Goal: Transaction & Acquisition: Purchase product/service

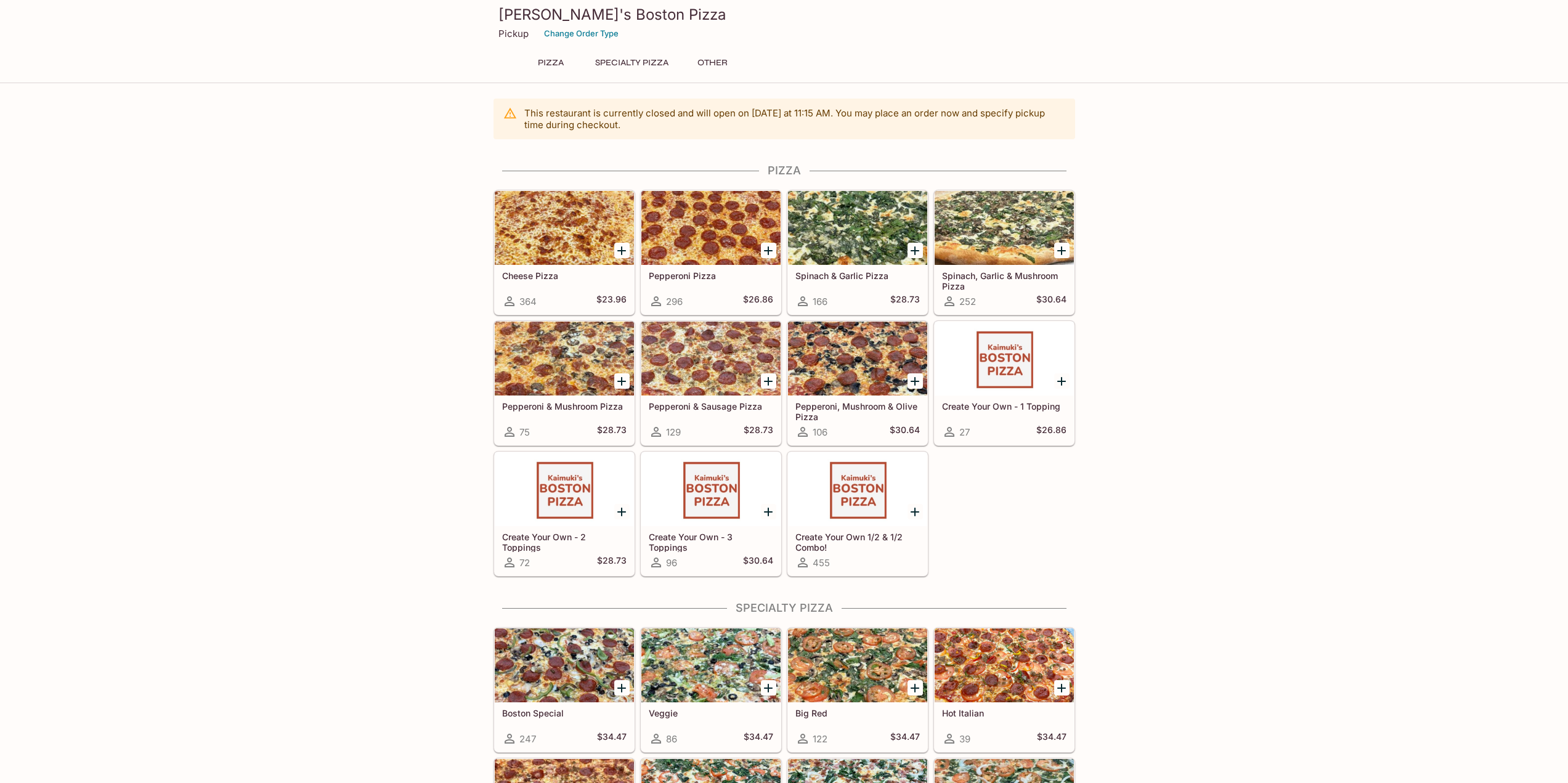
click at [765, 251] on icon "Add Pepperoni Pizza" at bounding box center [768, 251] width 15 height 15
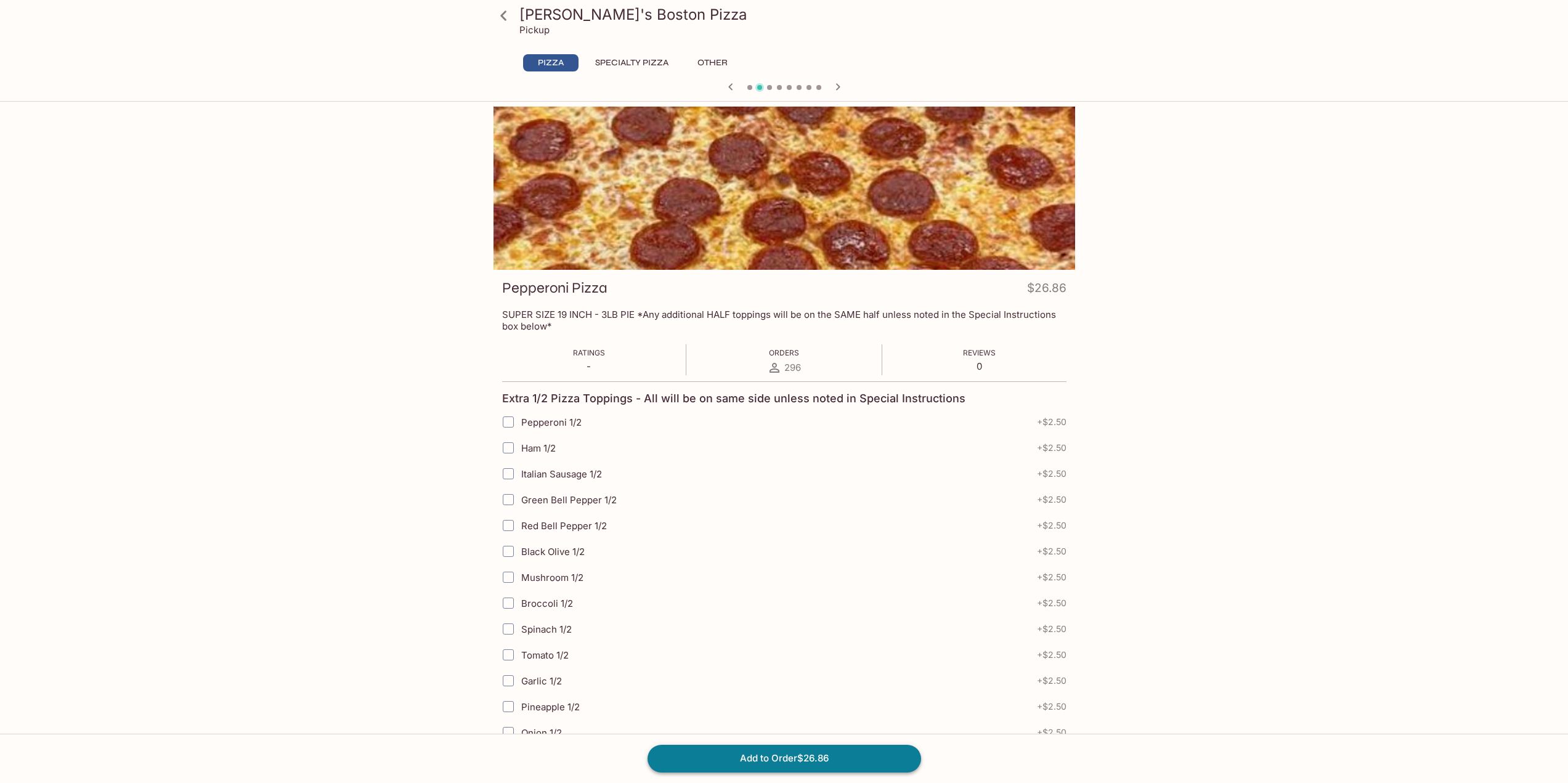
click at [883, 757] on button "Add to Order $26.86" at bounding box center [784, 758] width 273 height 27
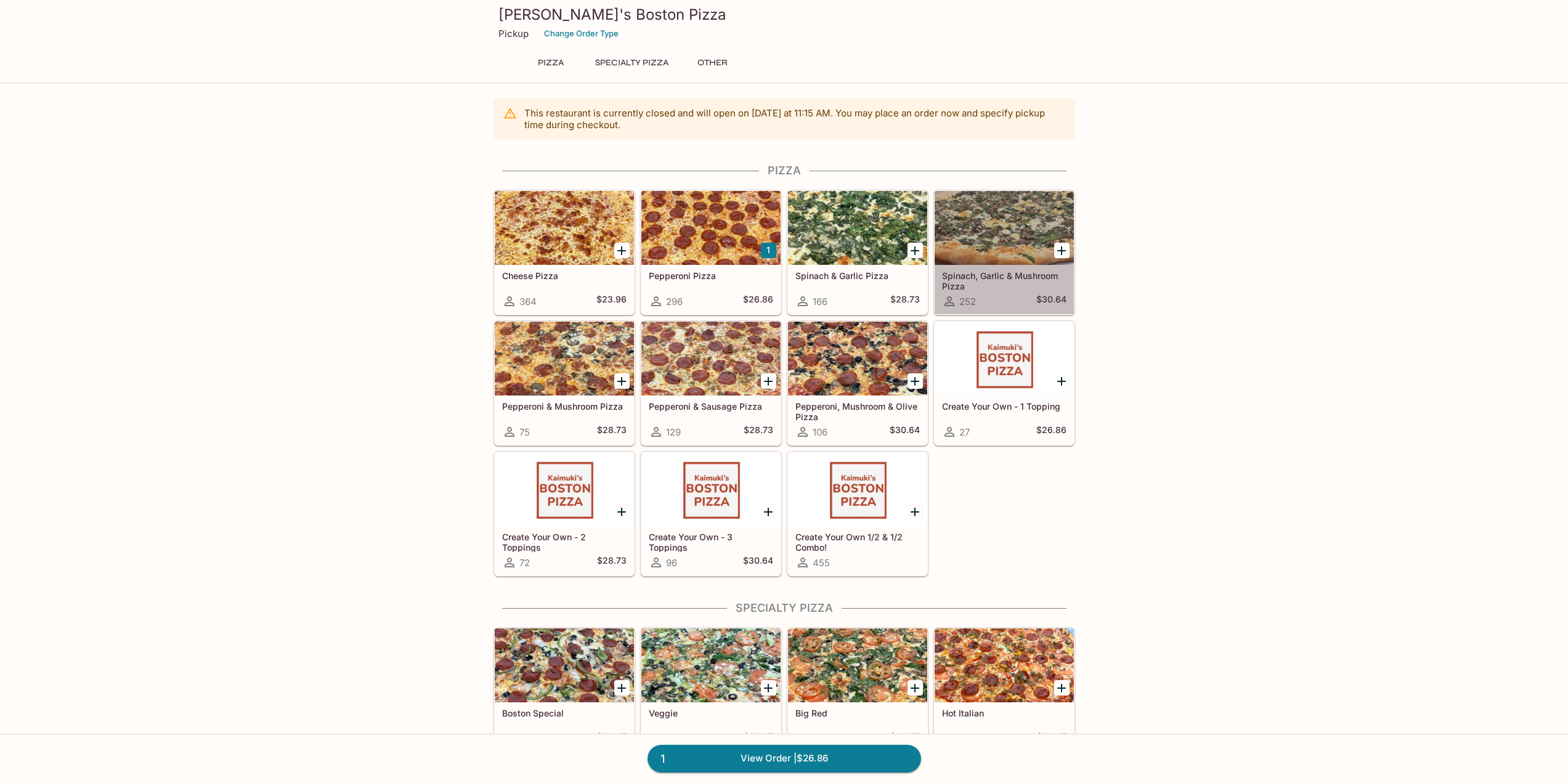
click at [1050, 299] on h5 "$30.64" at bounding box center [1051, 301] width 30 height 15
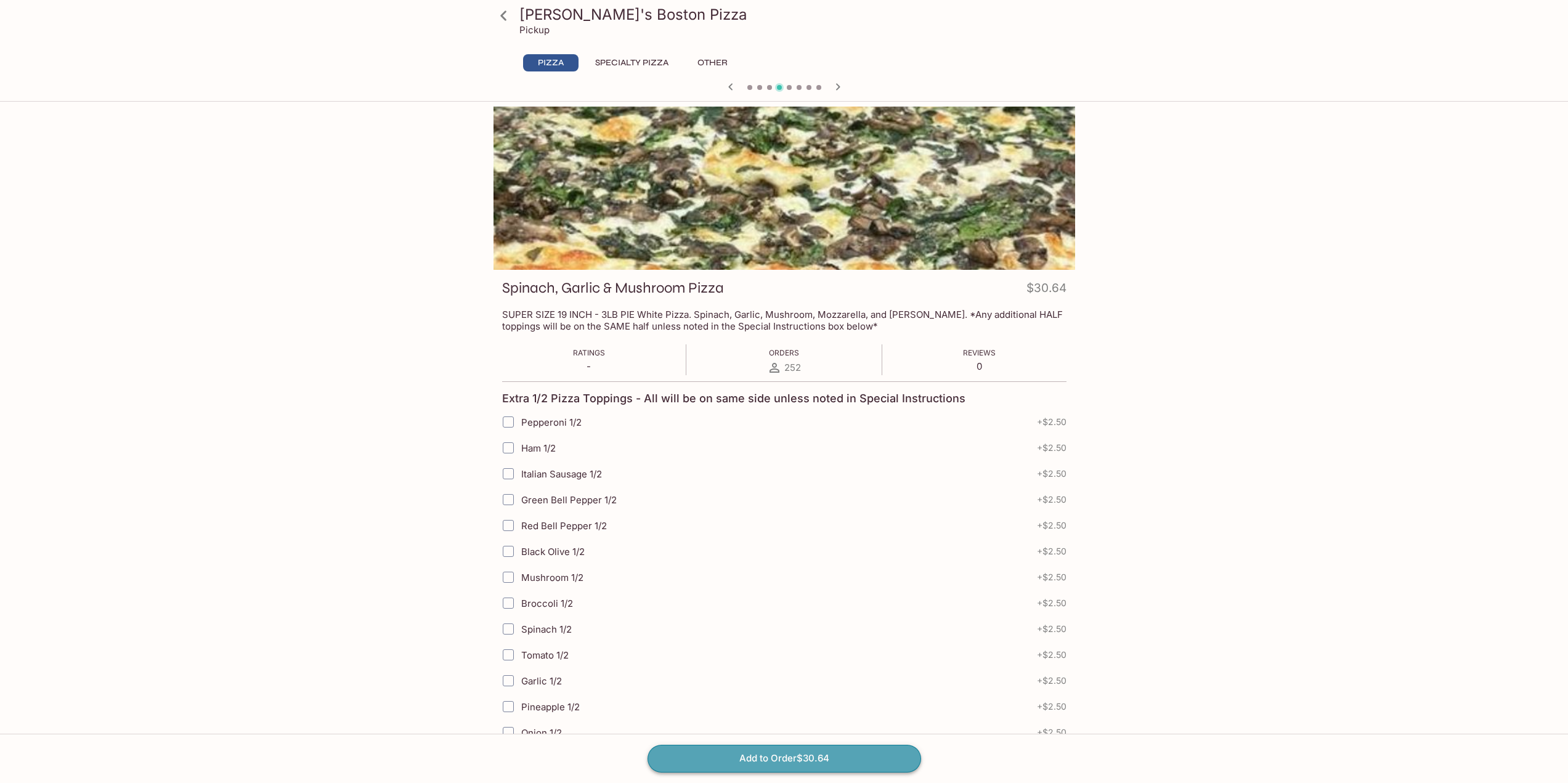
click at [773, 763] on button "Add to Order $30.64" at bounding box center [784, 758] width 273 height 27
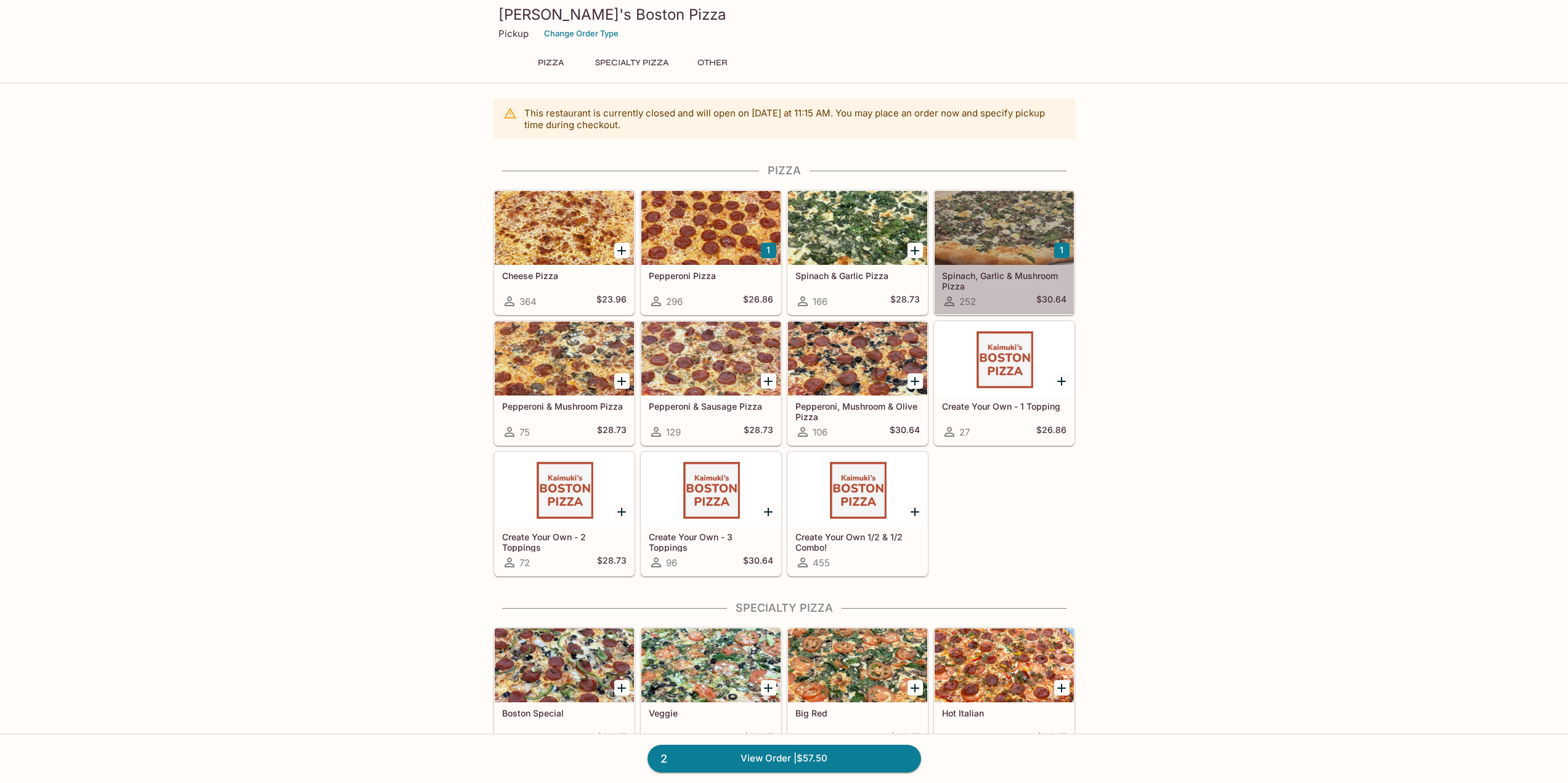
click at [1011, 295] on div "252 $30.64" at bounding box center [1004, 301] width 124 height 15
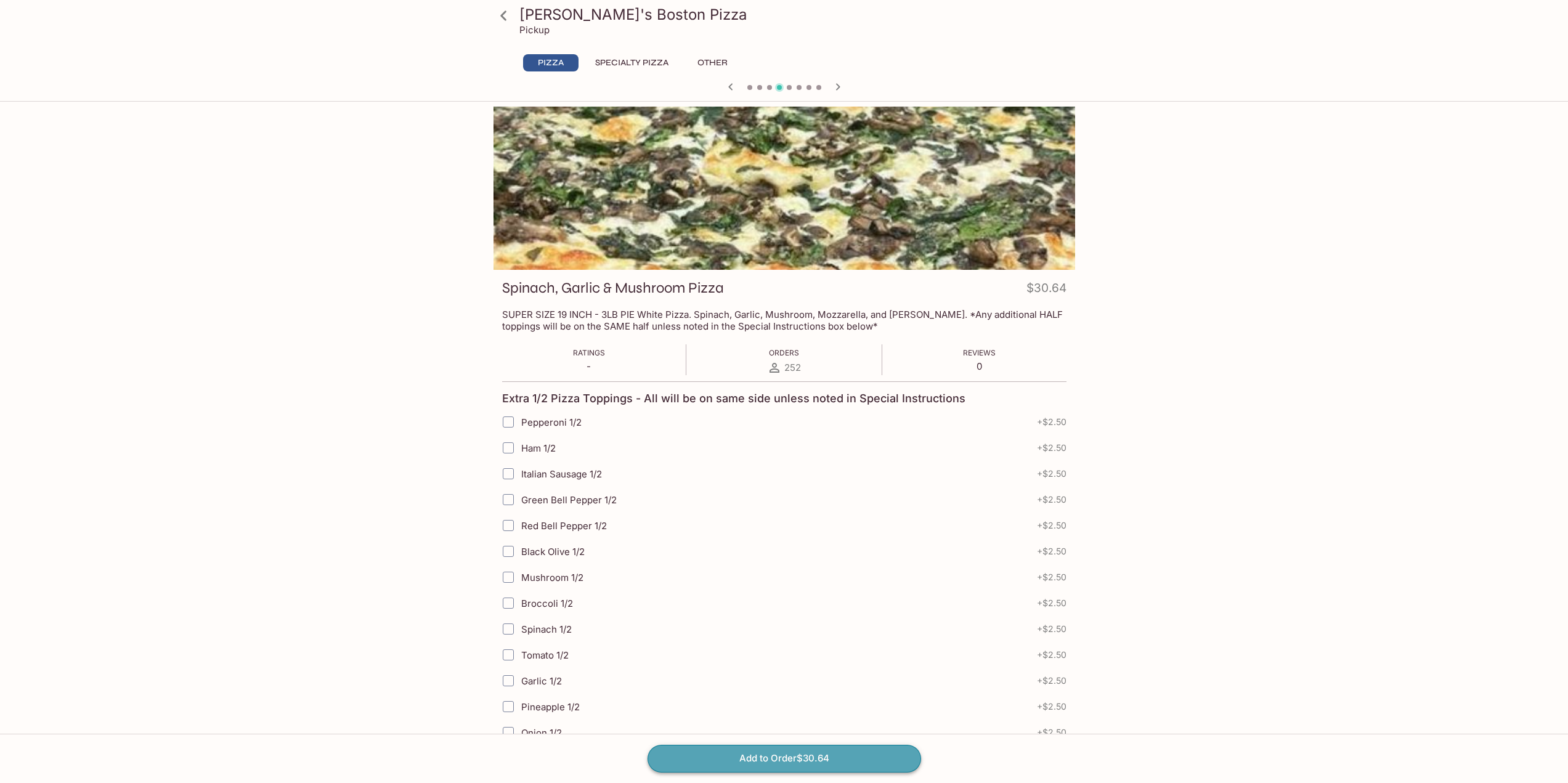
click at [789, 760] on button "Add to Order $30.64" at bounding box center [784, 758] width 273 height 27
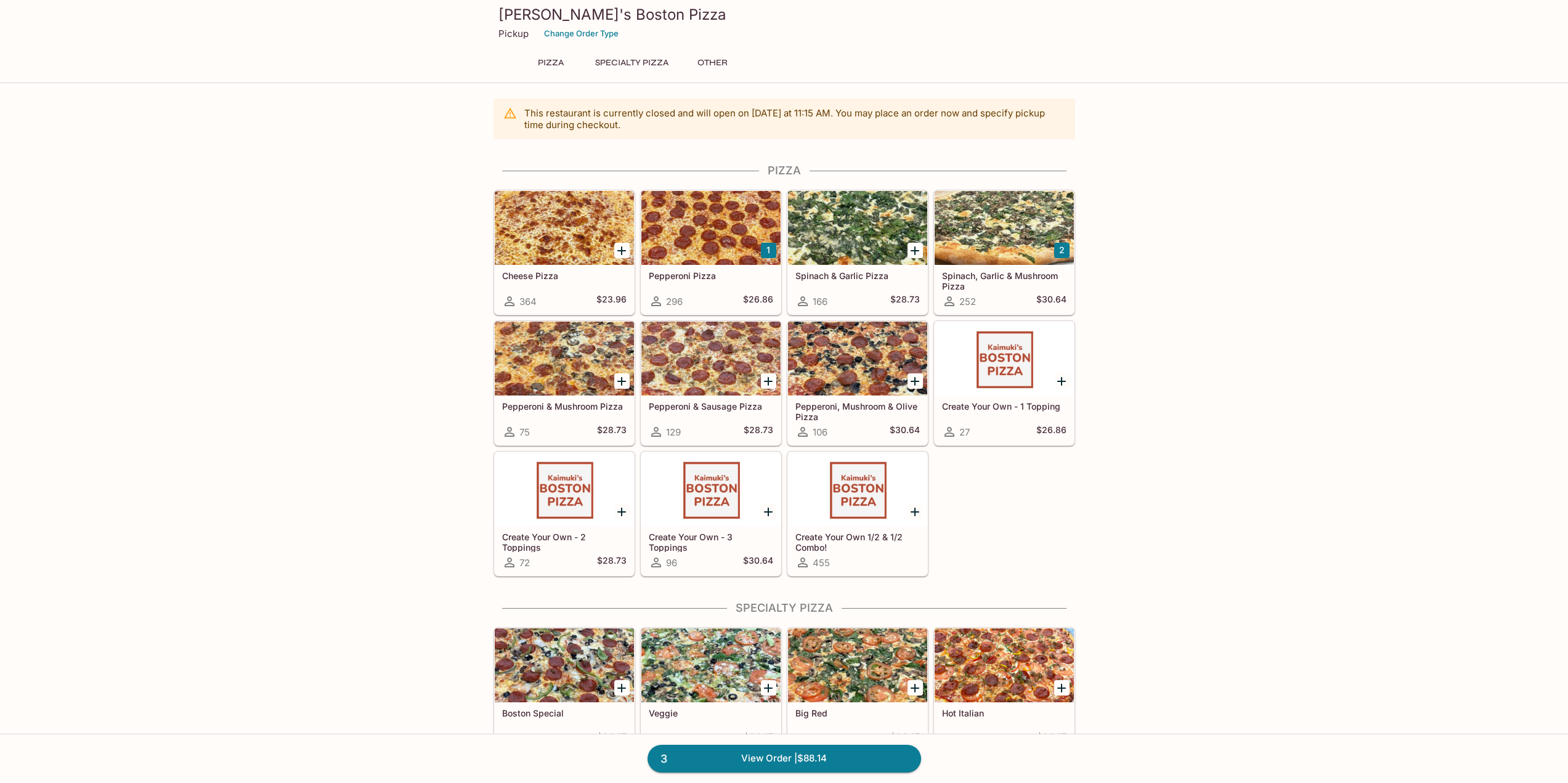
click at [727, 285] on div "Pepperoni Pizza 296 $26.86" at bounding box center [710, 289] width 139 height 49
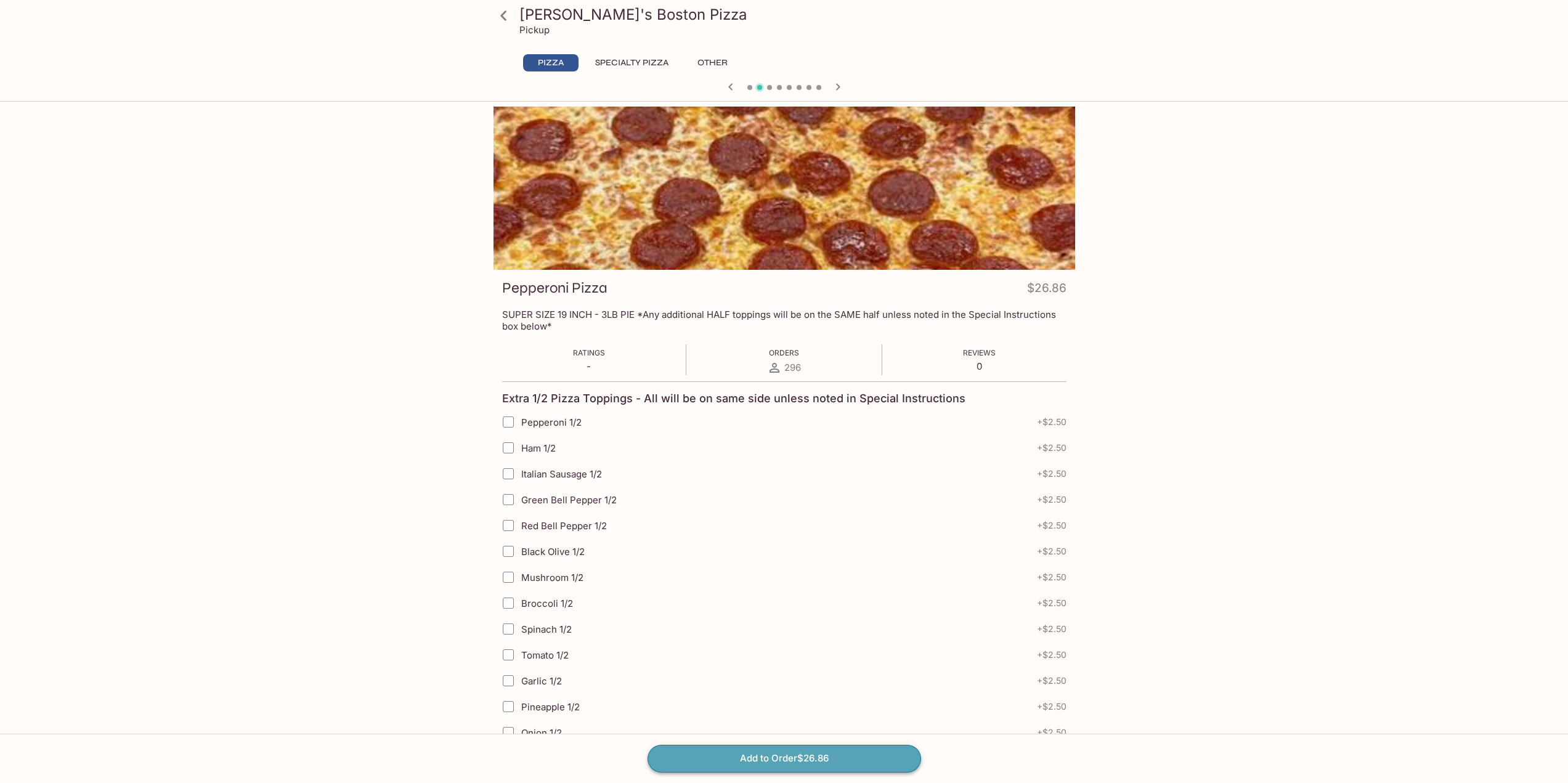
click at [858, 757] on button "Add to Order $26.86" at bounding box center [784, 758] width 273 height 27
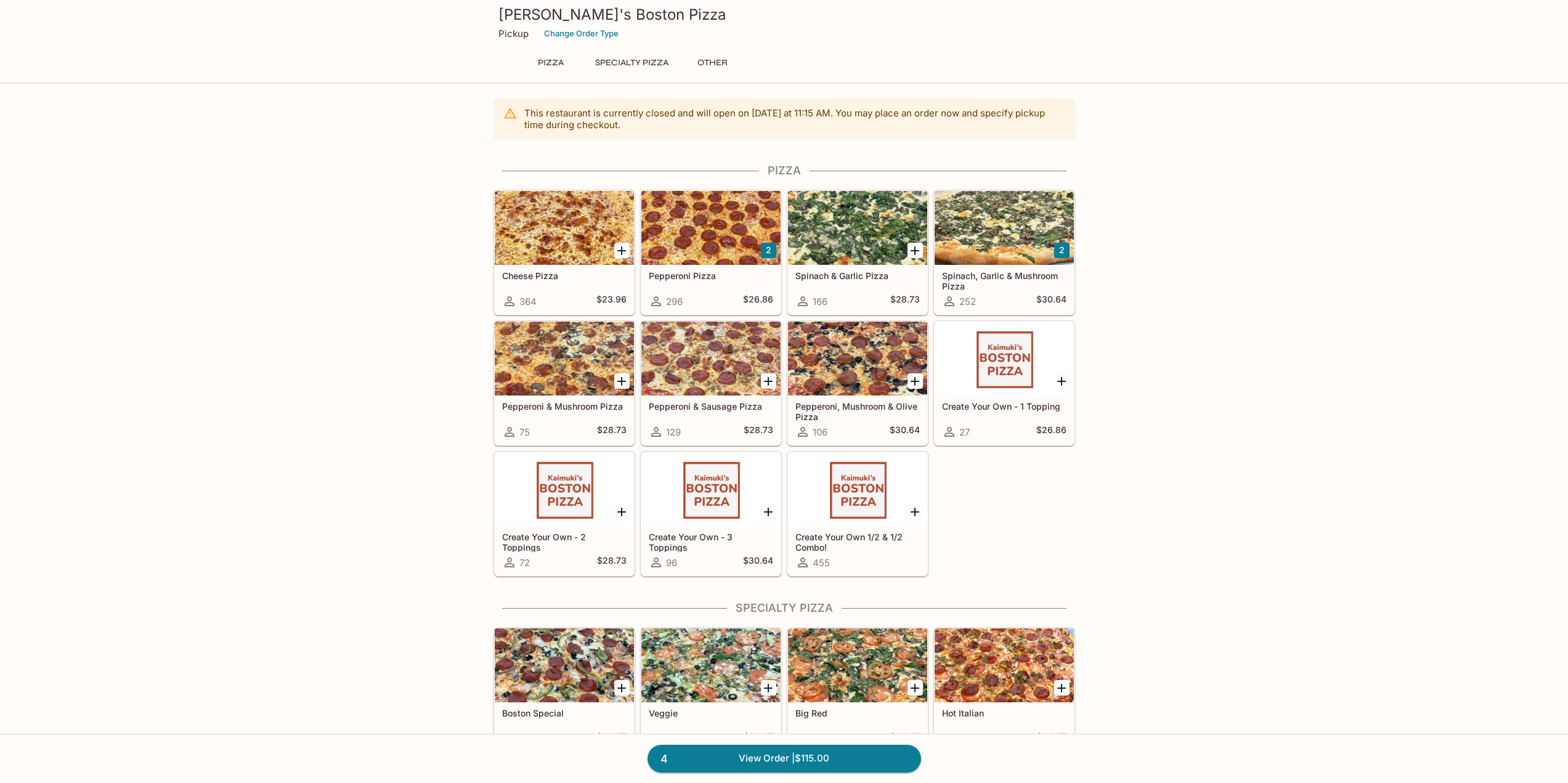
scroll to position [370, 0]
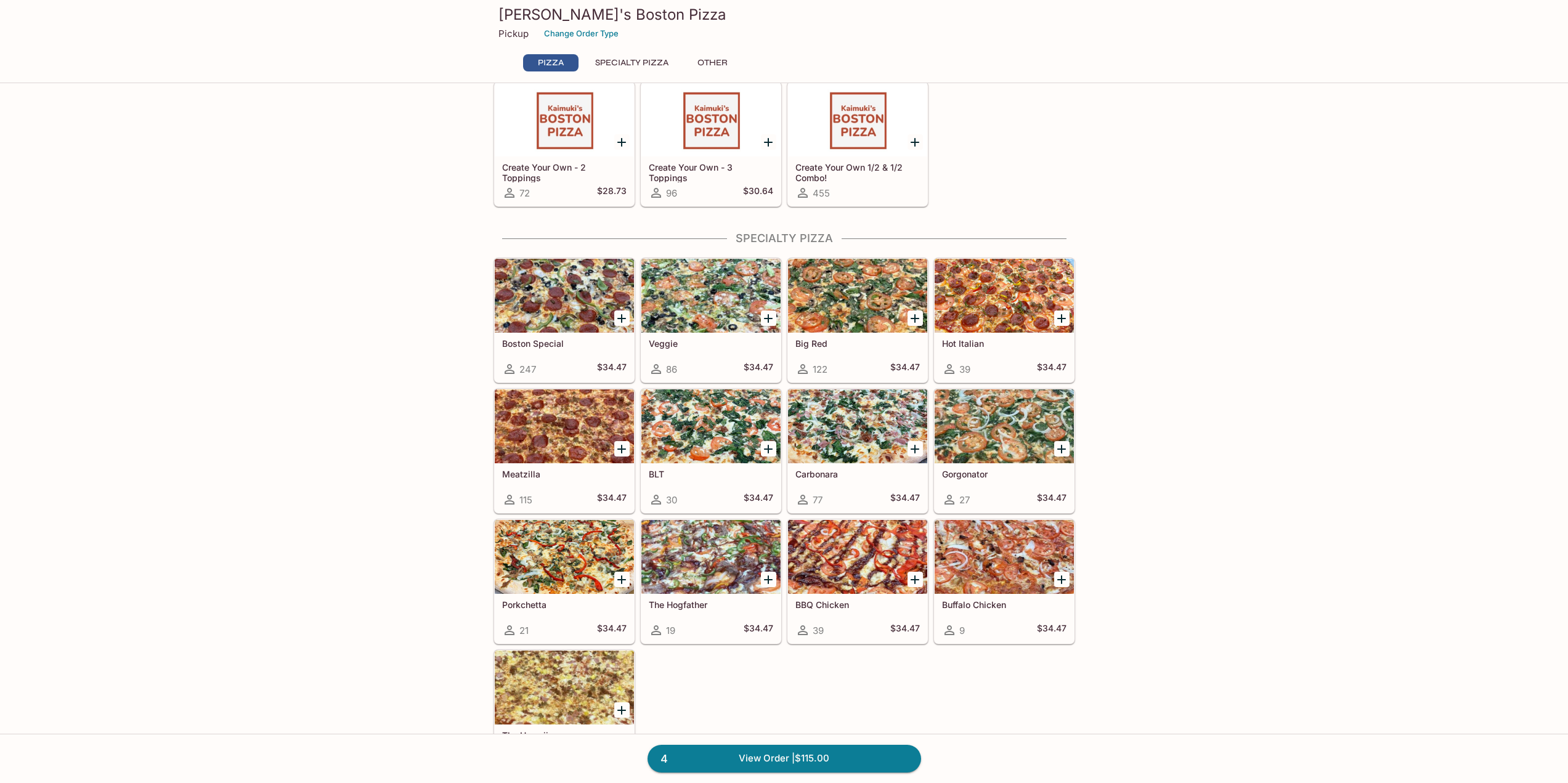
click at [623, 317] on icon "Add Boston Special" at bounding box center [621, 318] width 15 height 15
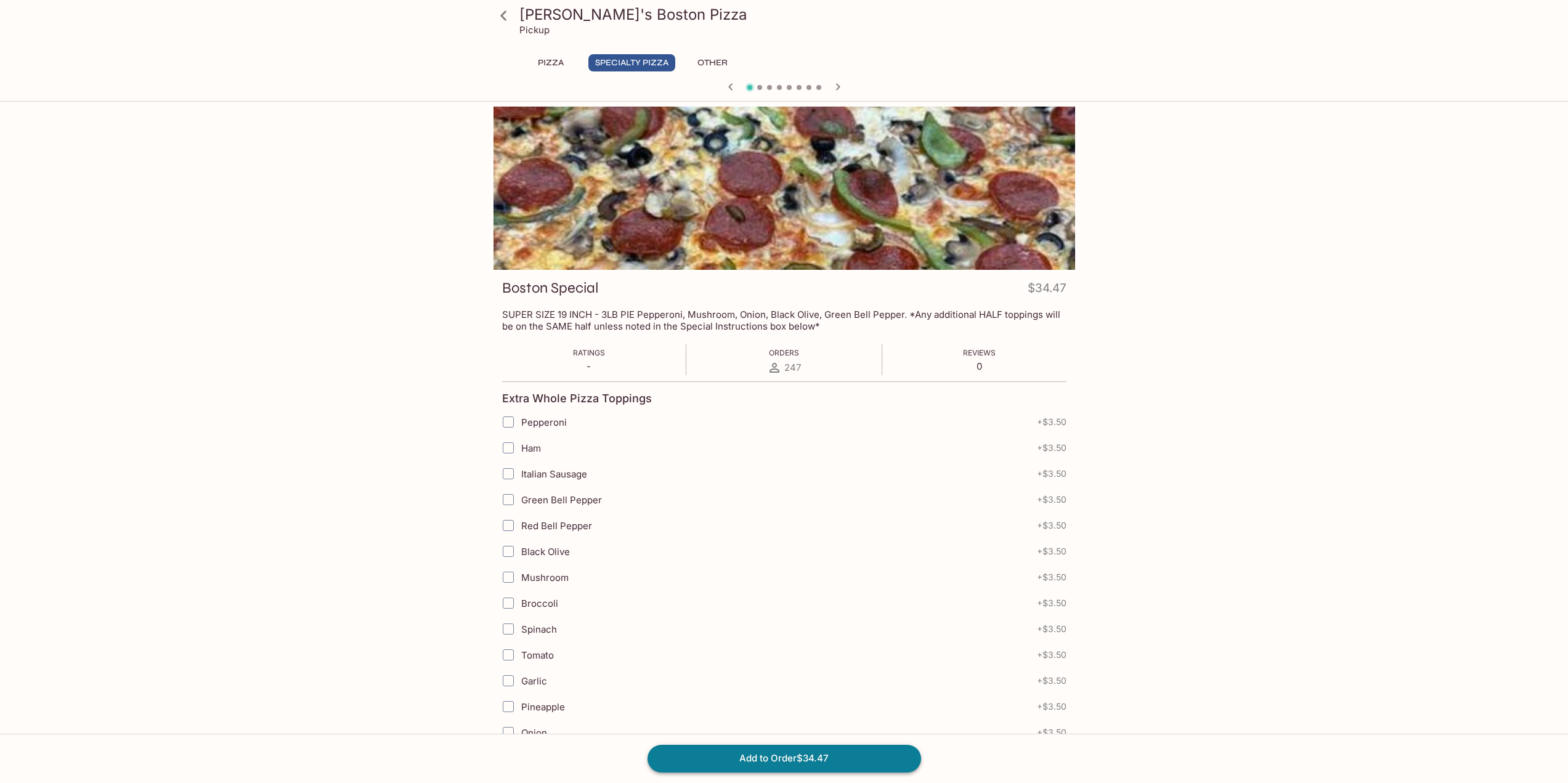
click at [809, 756] on button "Add to Order $34.47" at bounding box center [784, 758] width 273 height 27
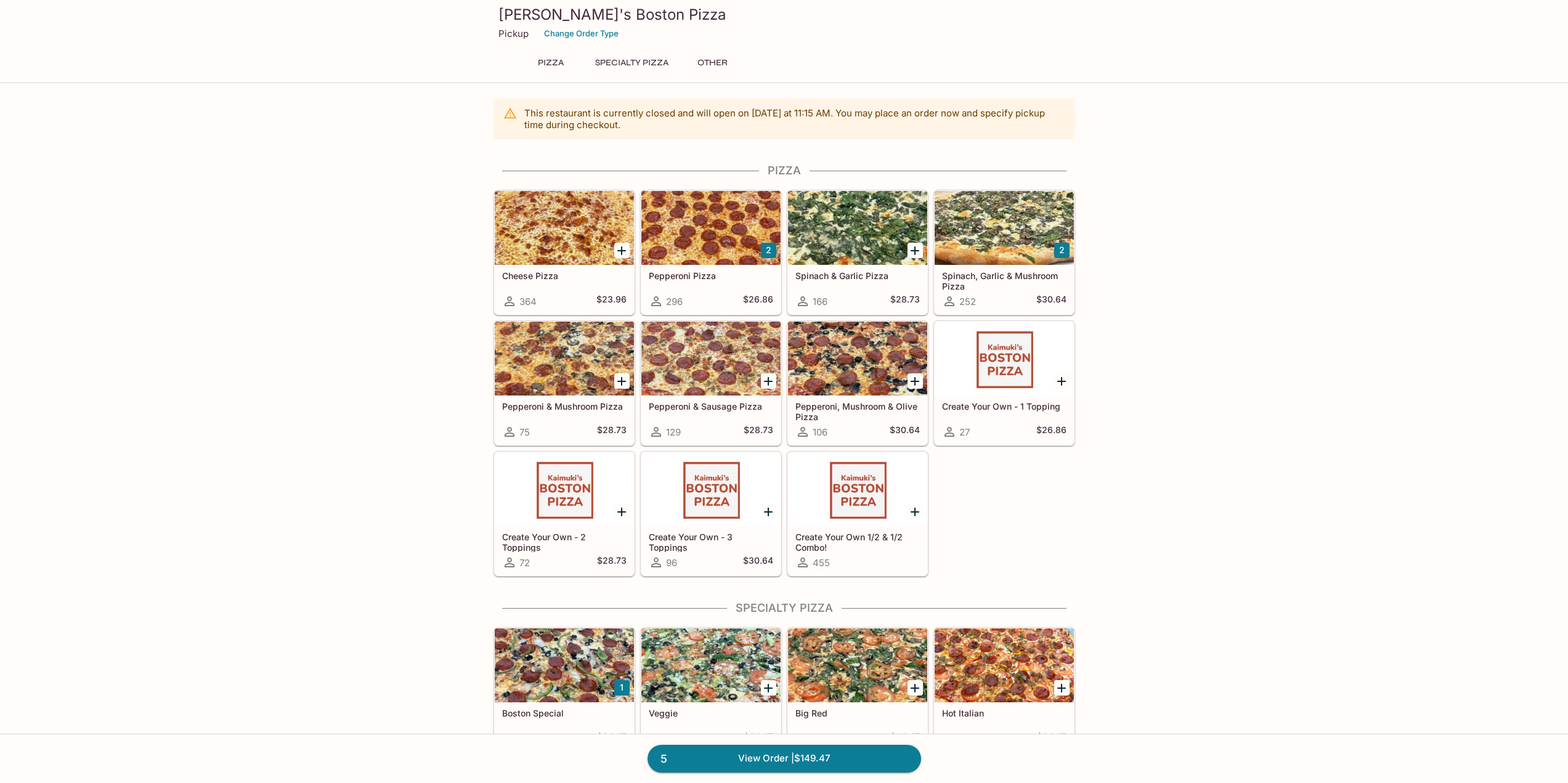
scroll to position [308, 0]
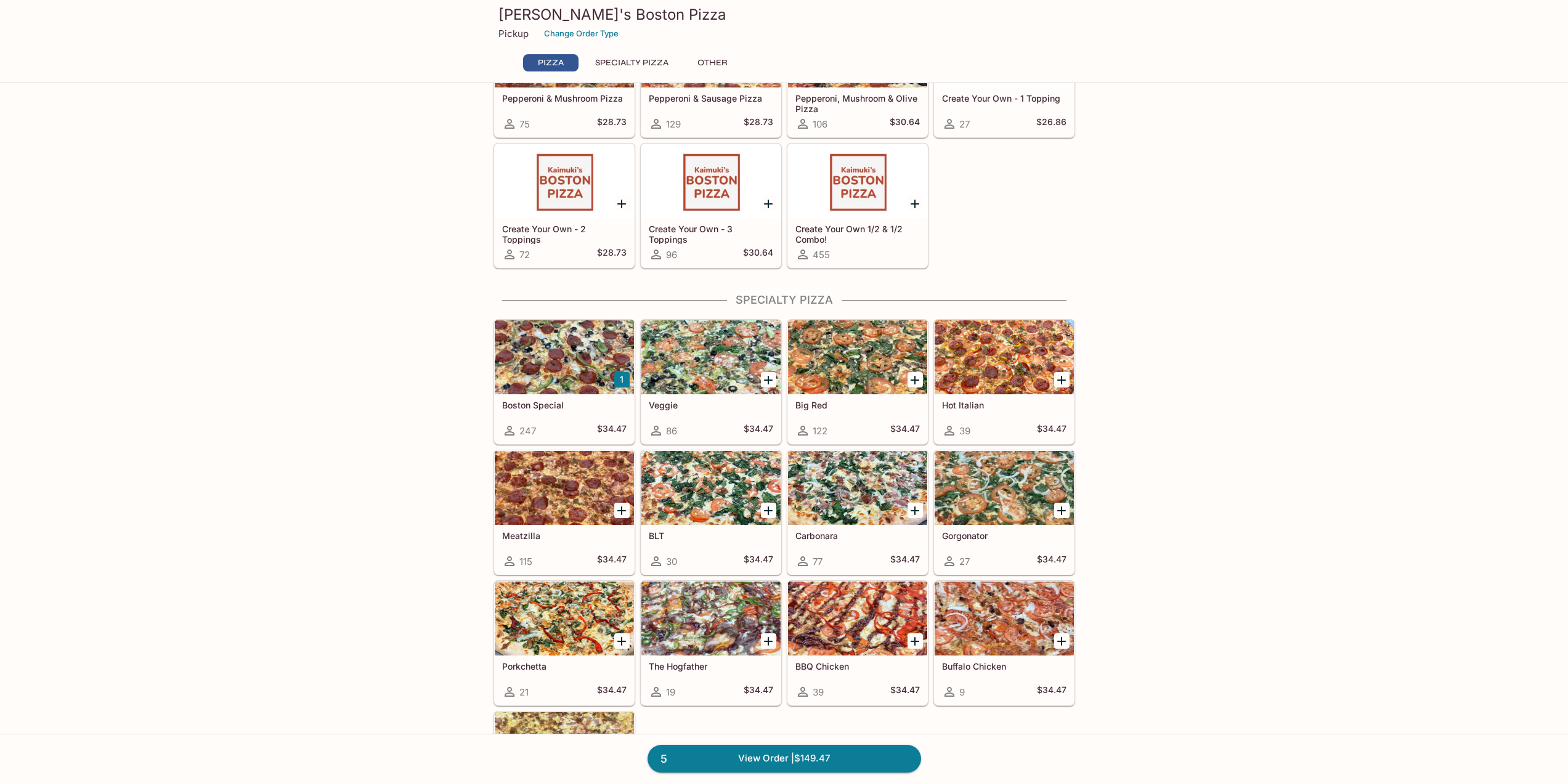
click at [916, 507] on icon "Add Carbonara" at bounding box center [914, 510] width 15 height 15
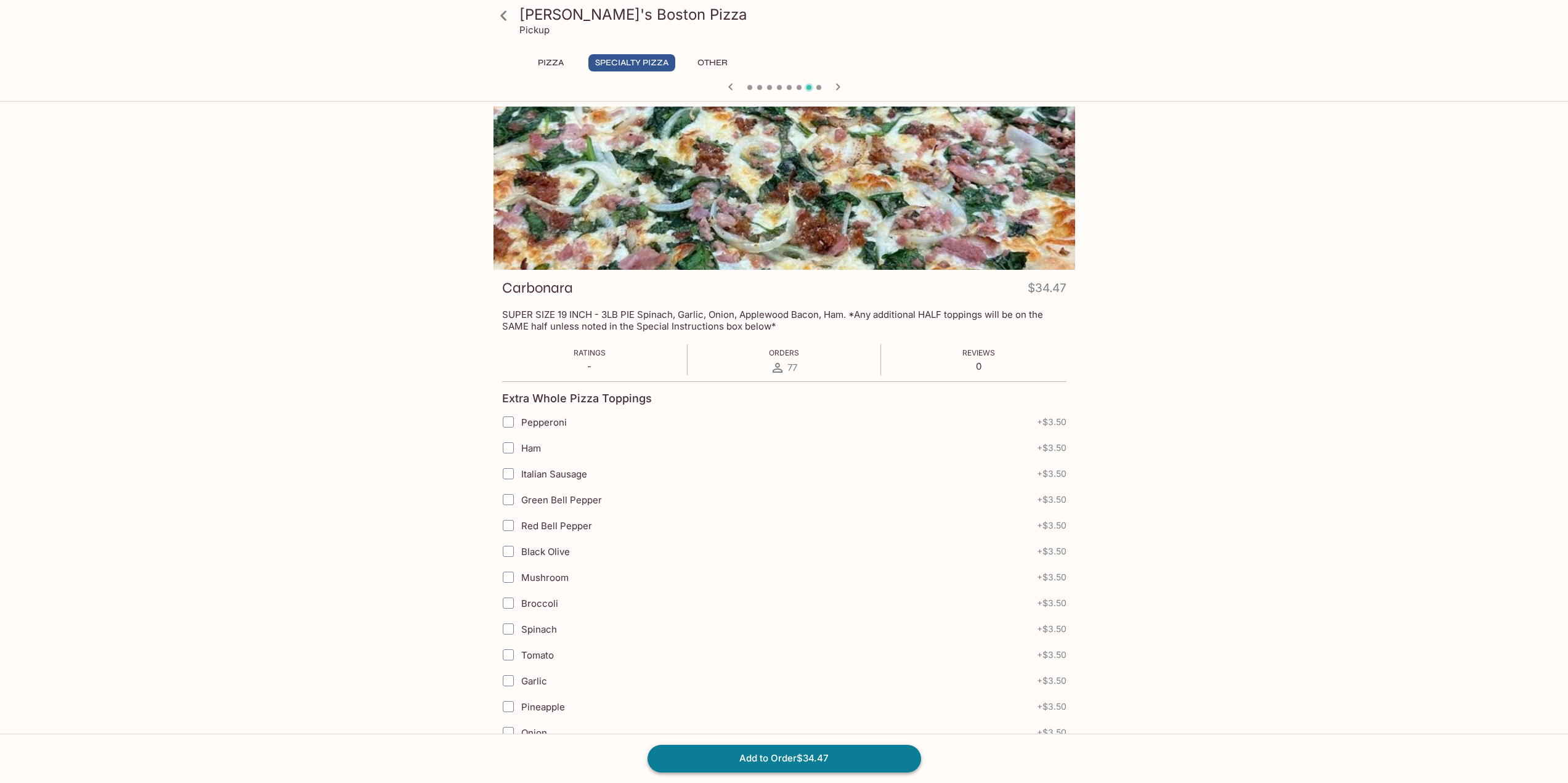
click at [859, 758] on button "Add to Order $34.47" at bounding box center [784, 758] width 273 height 27
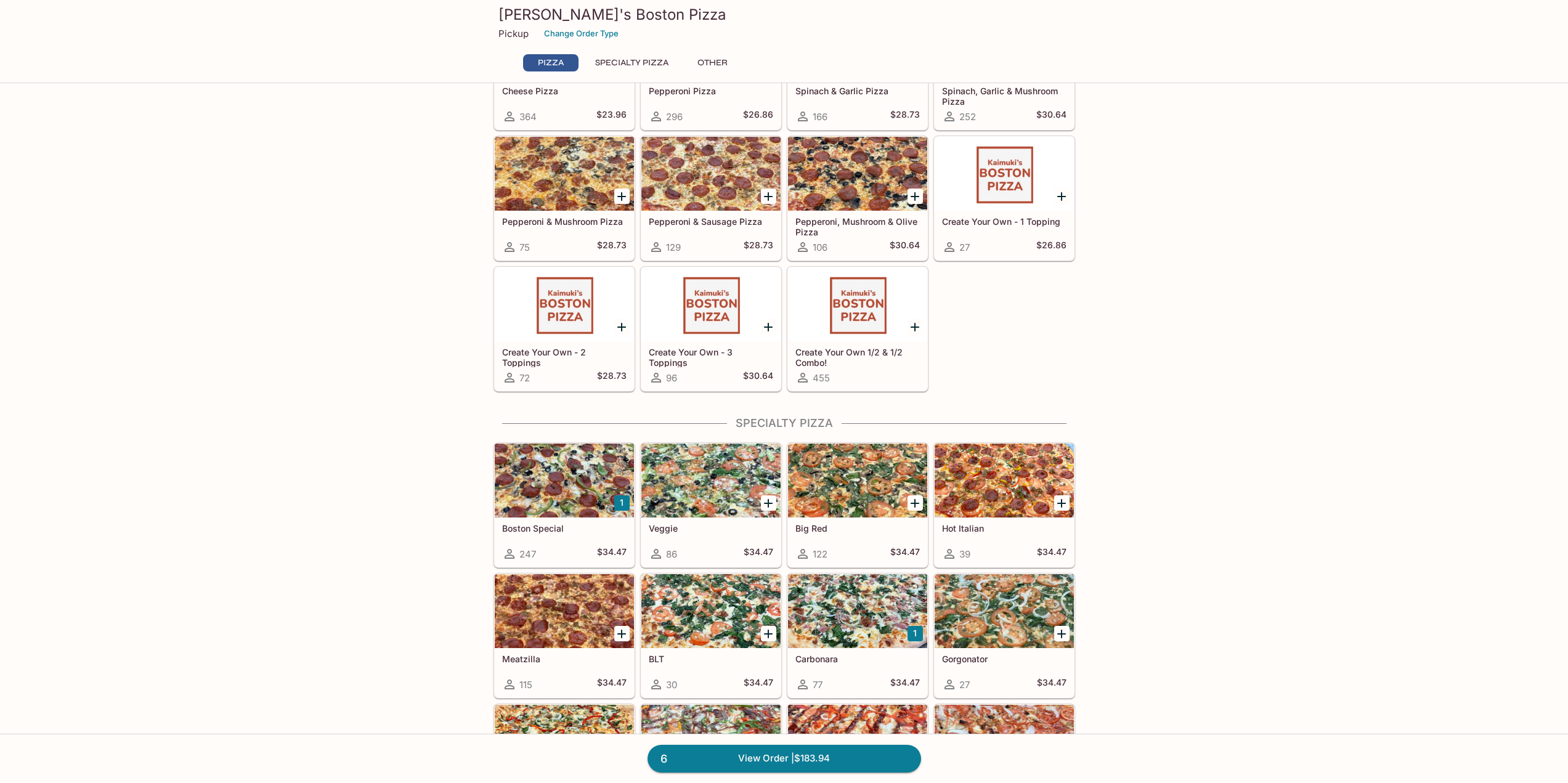
scroll to position [247, 0]
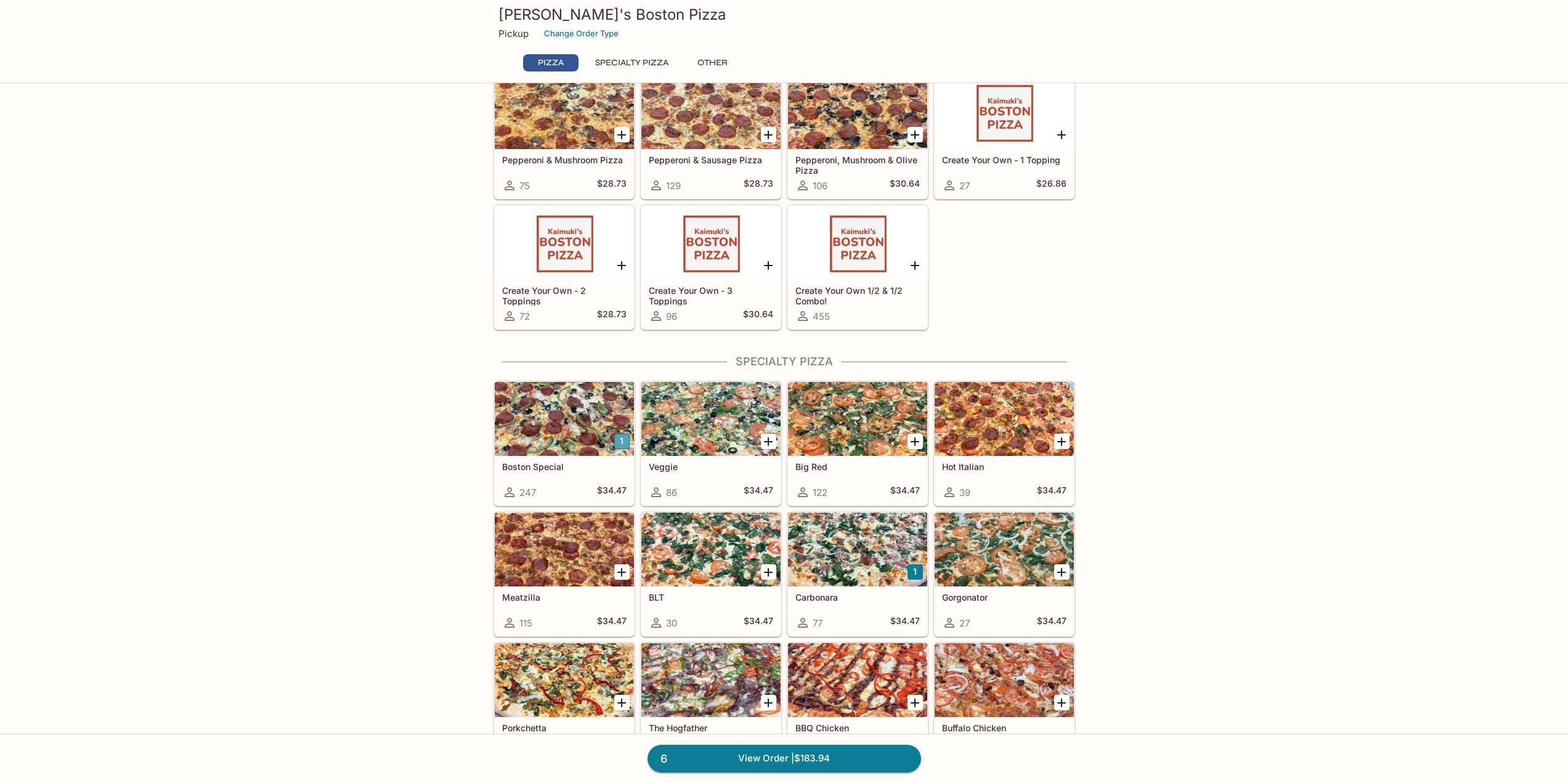
click at [623, 444] on button "1" at bounding box center [622, 441] width 16 height 16
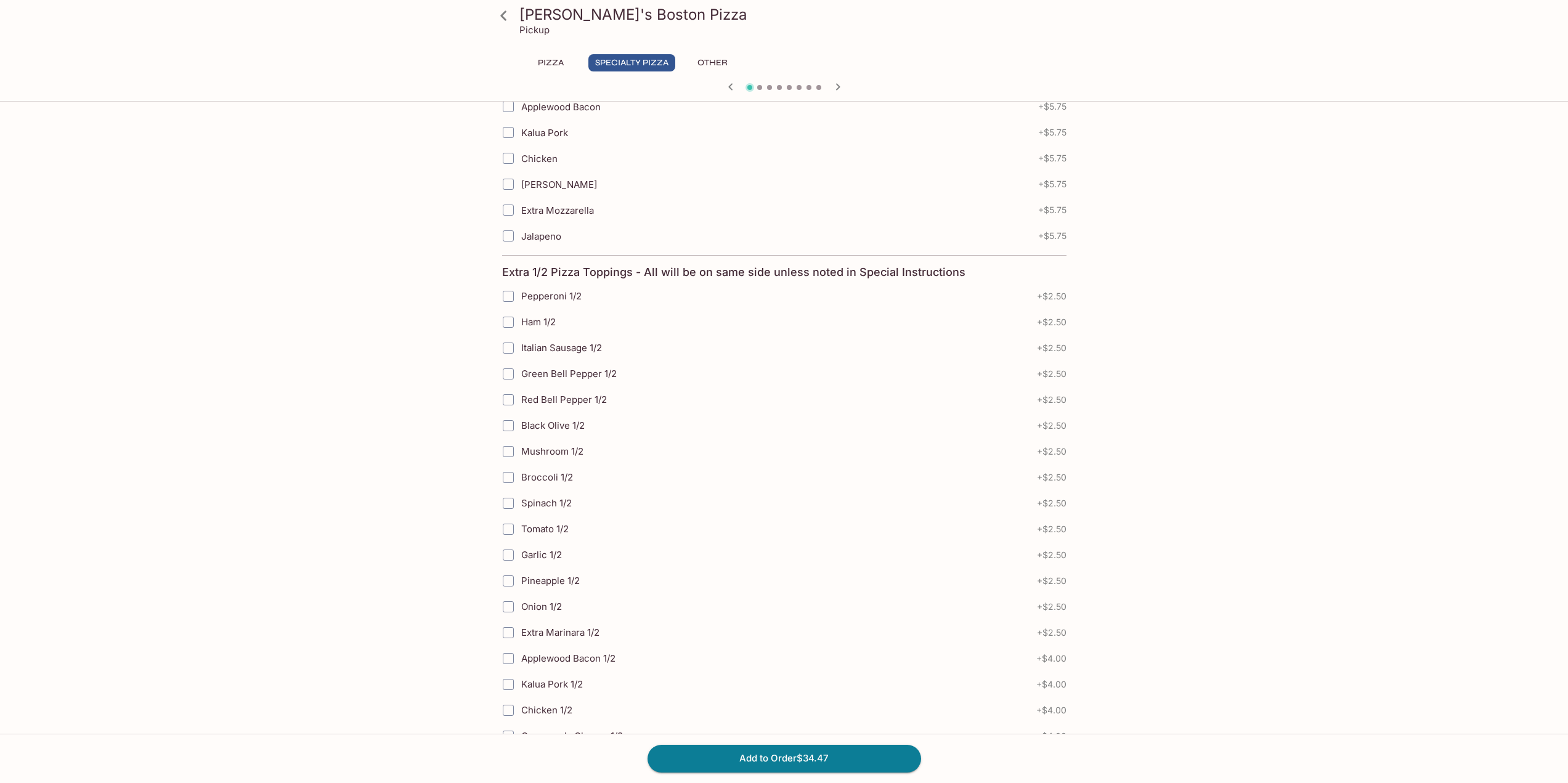
scroll to position [739, 0]
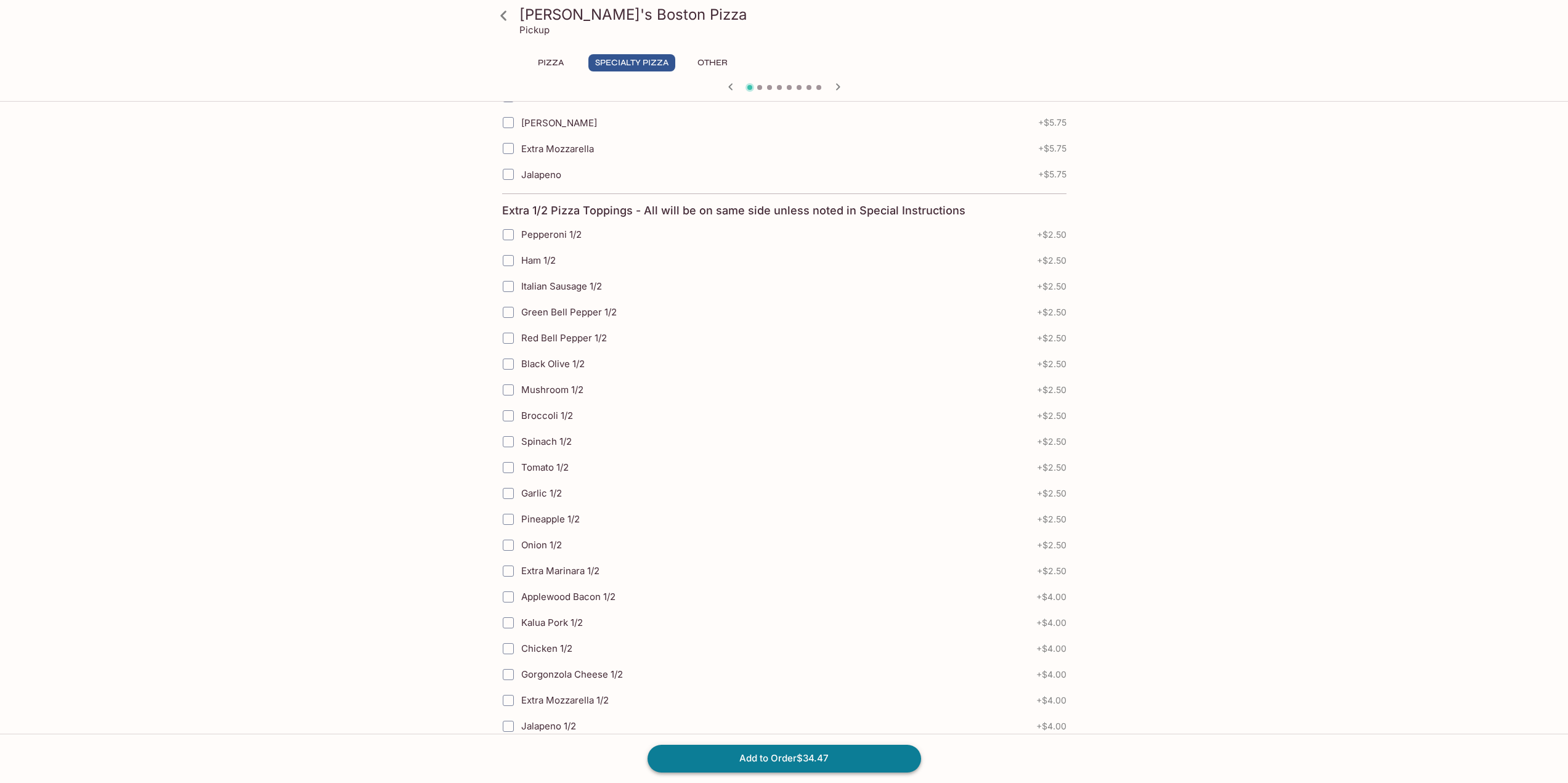
click at [840, 754] on button "Add to Order $34.47" at bounding box center [784, 758] width 273 height 27
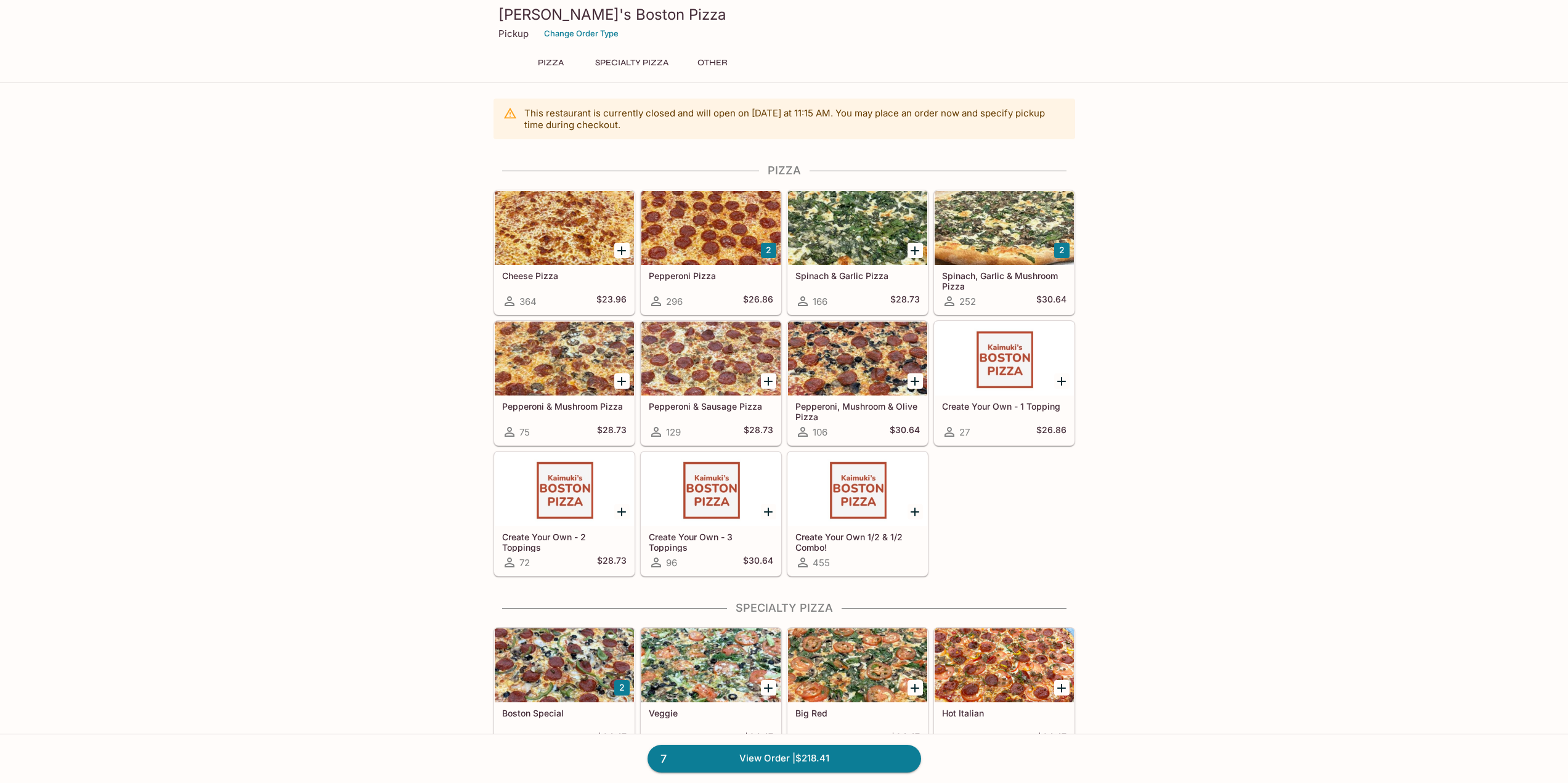
scroll to position [308, 0]
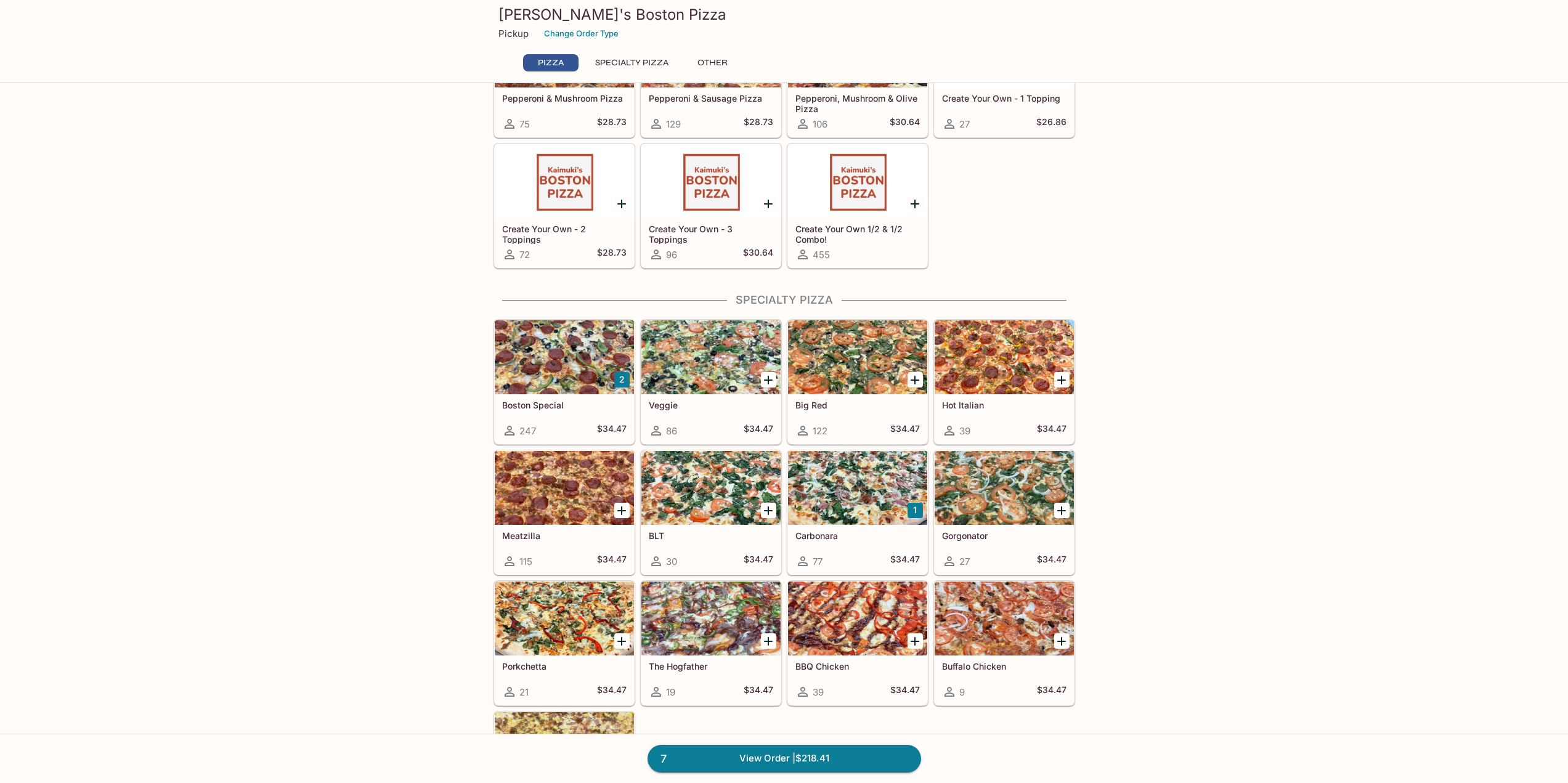
click at [914, 510] on button "1" at bounding box center [915, 510] width 16 height 16
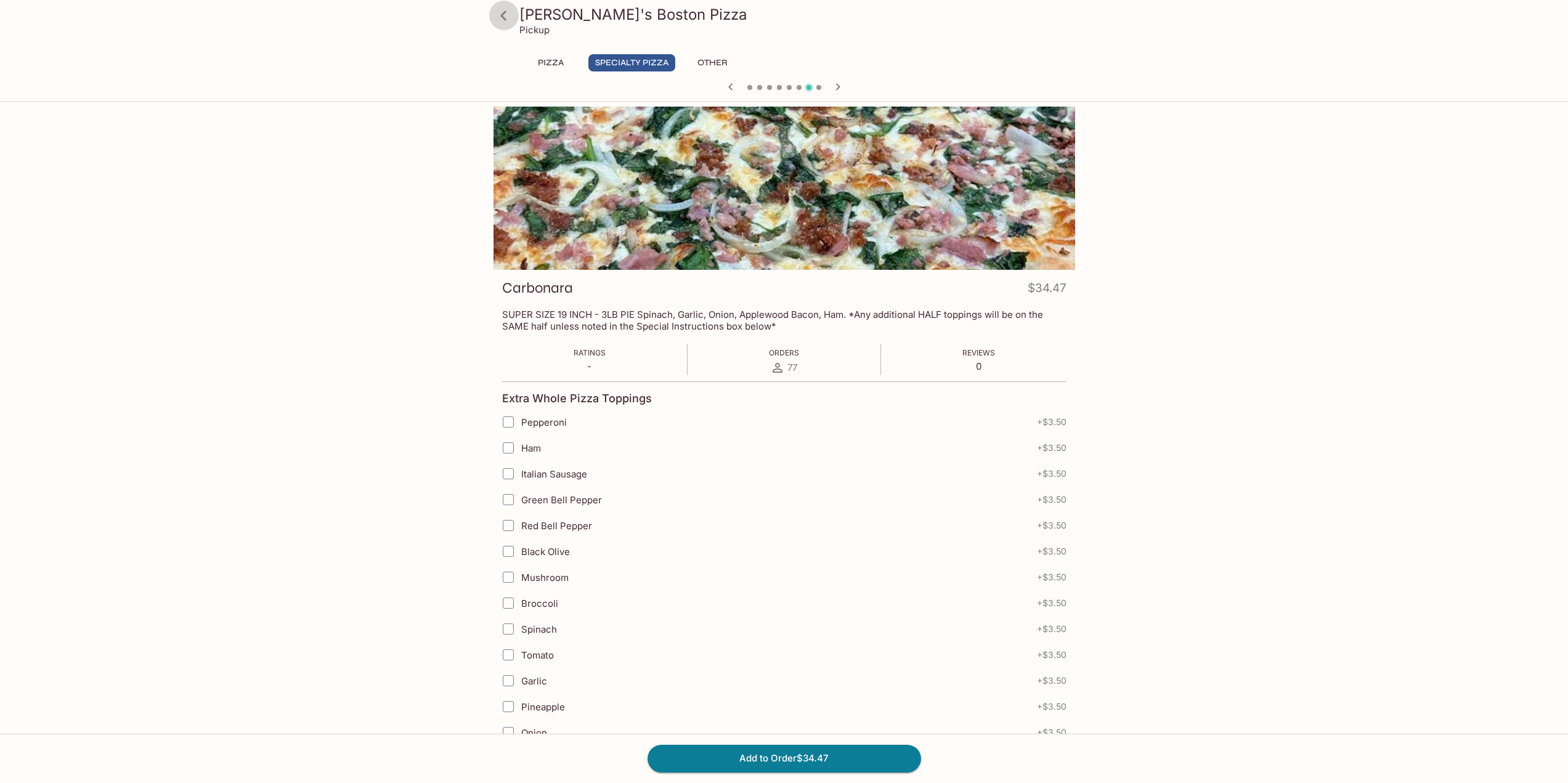
click at [504, 20] on icon at bounding box center [503, 15] width 21 height 21
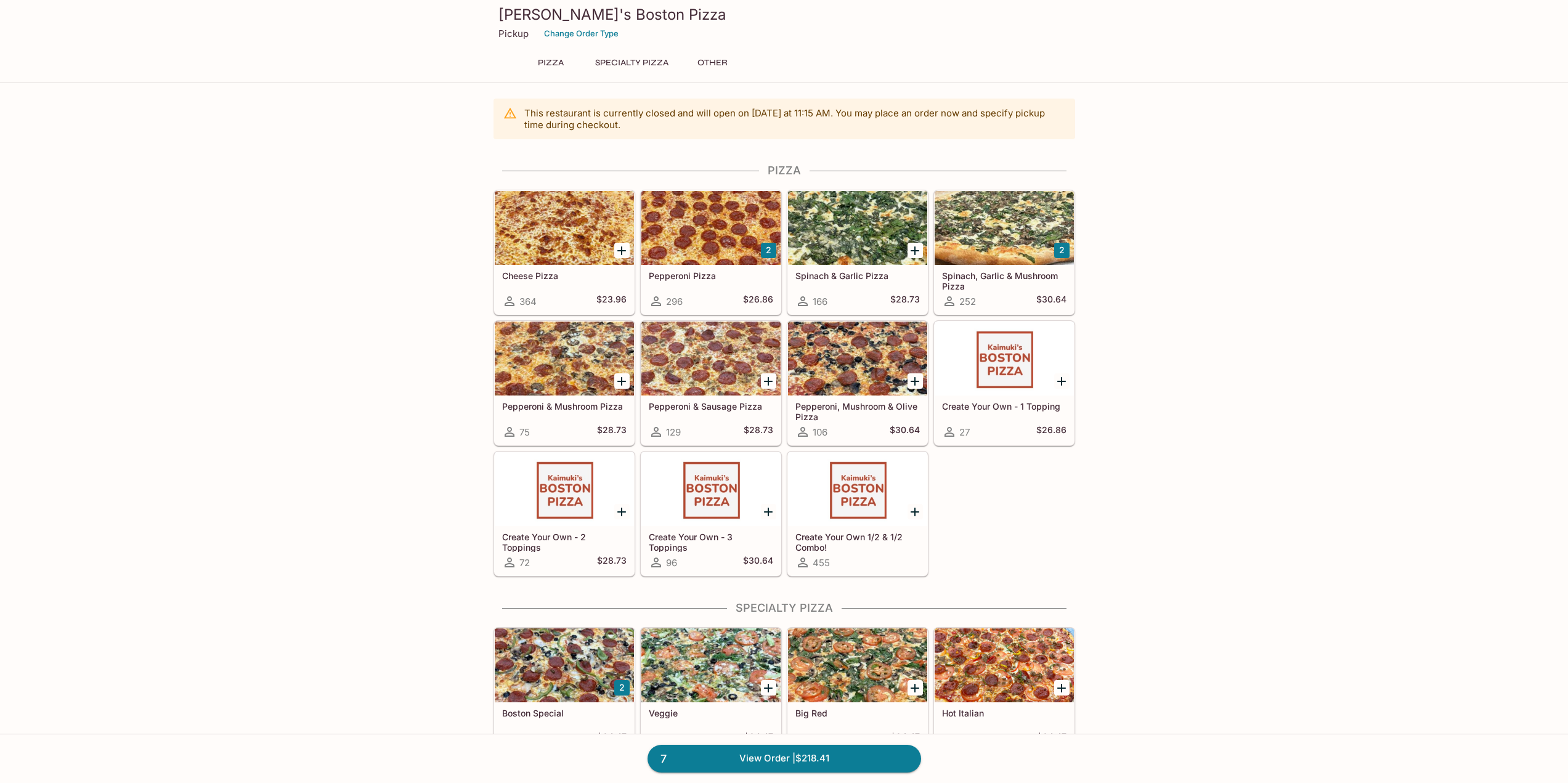
click at [771, 251] on button "2" at bounding box center [769, 251] width 16 height 16
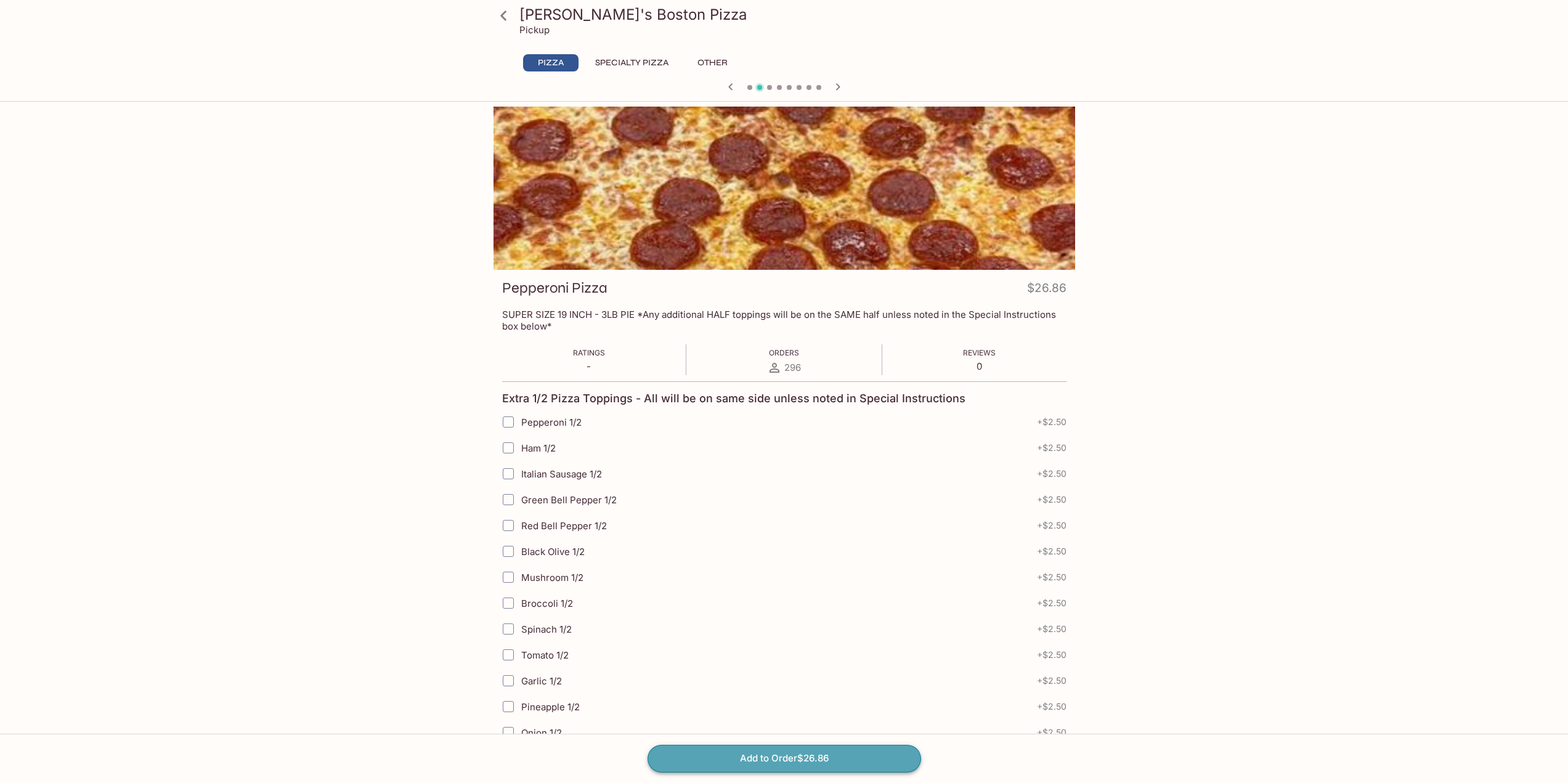
click at [820, 758] on button "Add to Order $26.86" at bounding box center [784, 758] width 273 height 27
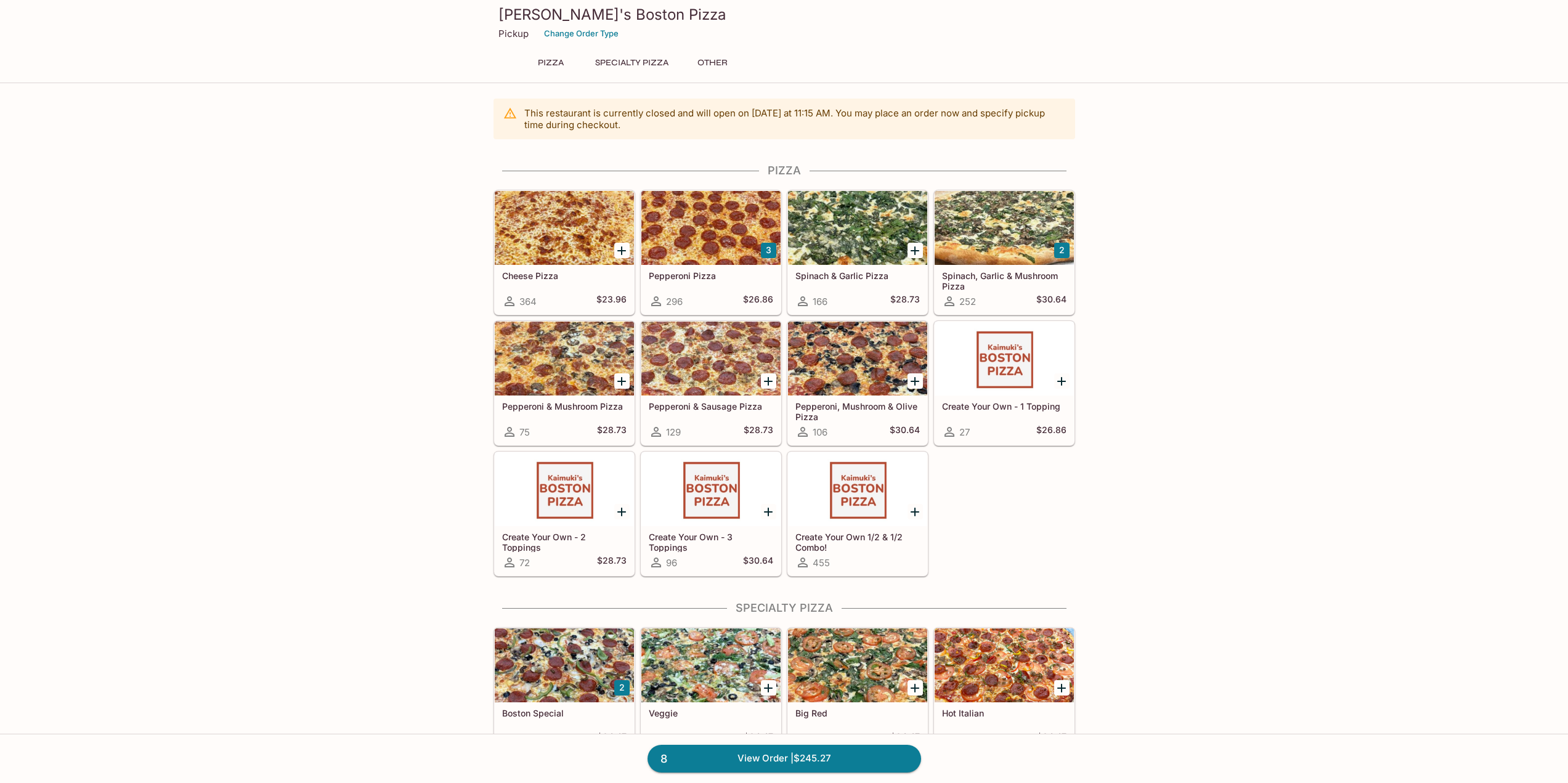
scroll to position [61, 0]
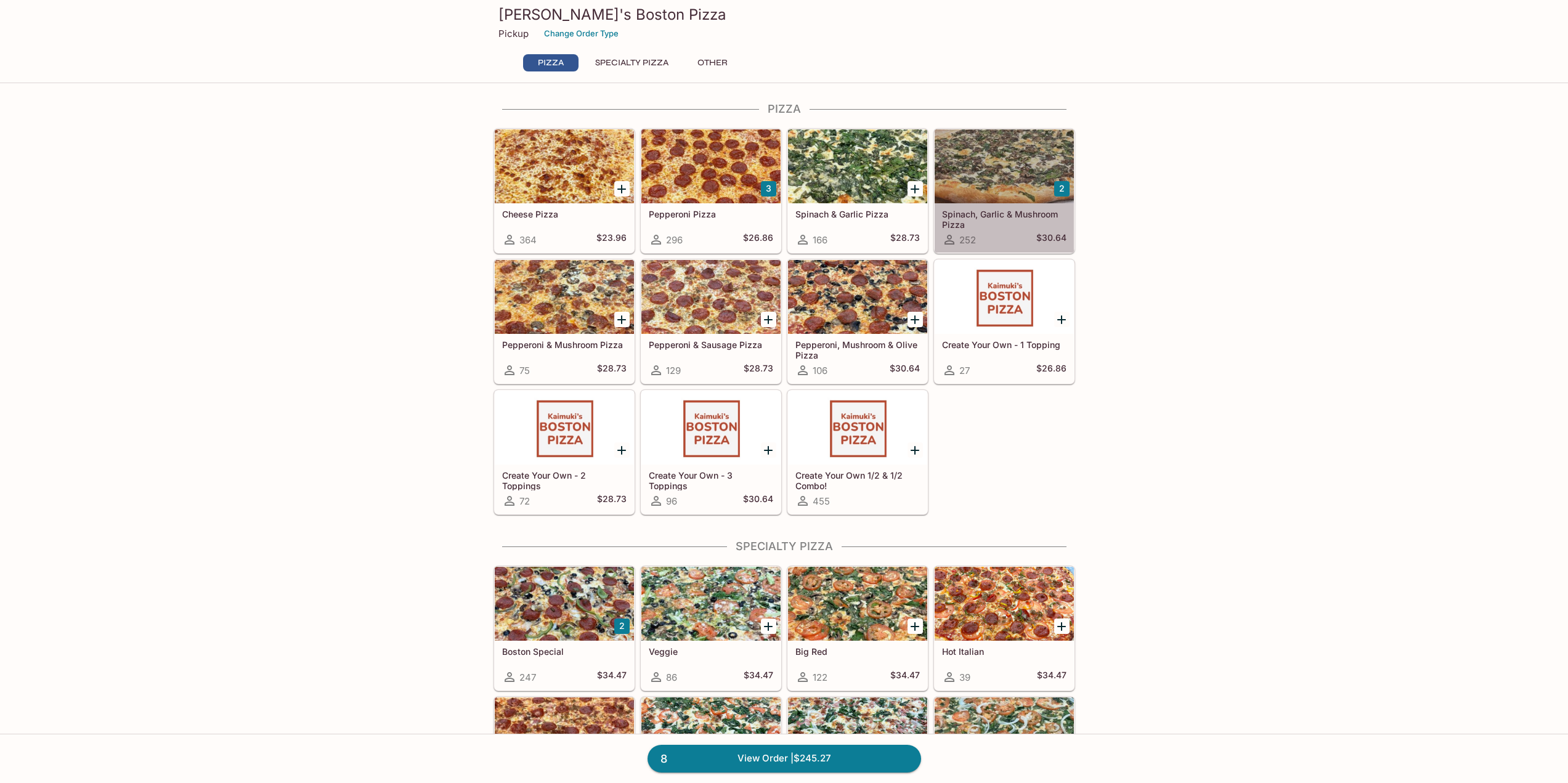
click at [1039, 187] on div at bounding box center [1004, 166] width 139 height 74
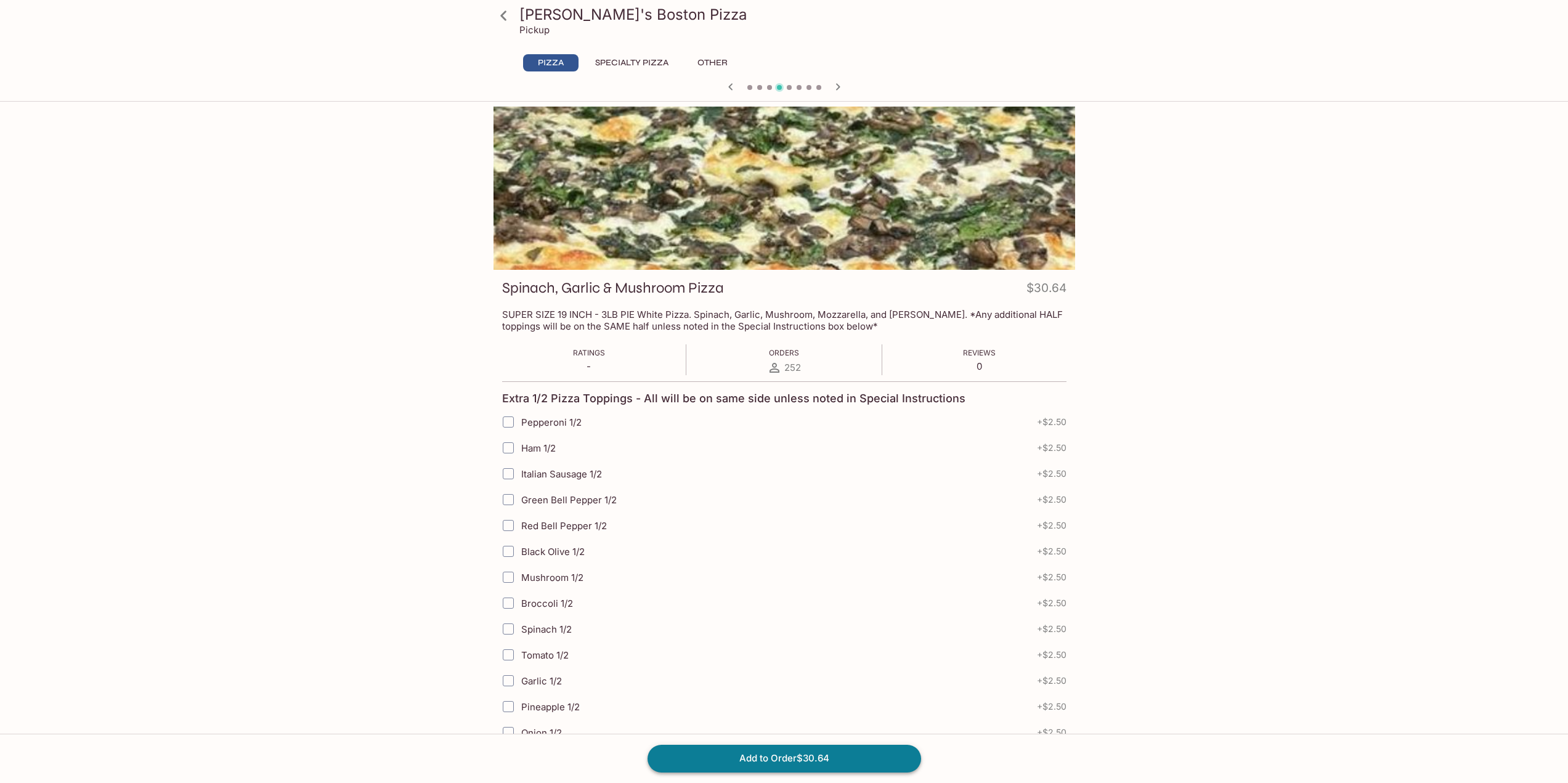
click at [827, 752] on button "Add to Order $30.64" at bounding box center [784, 758] width 273 height 27
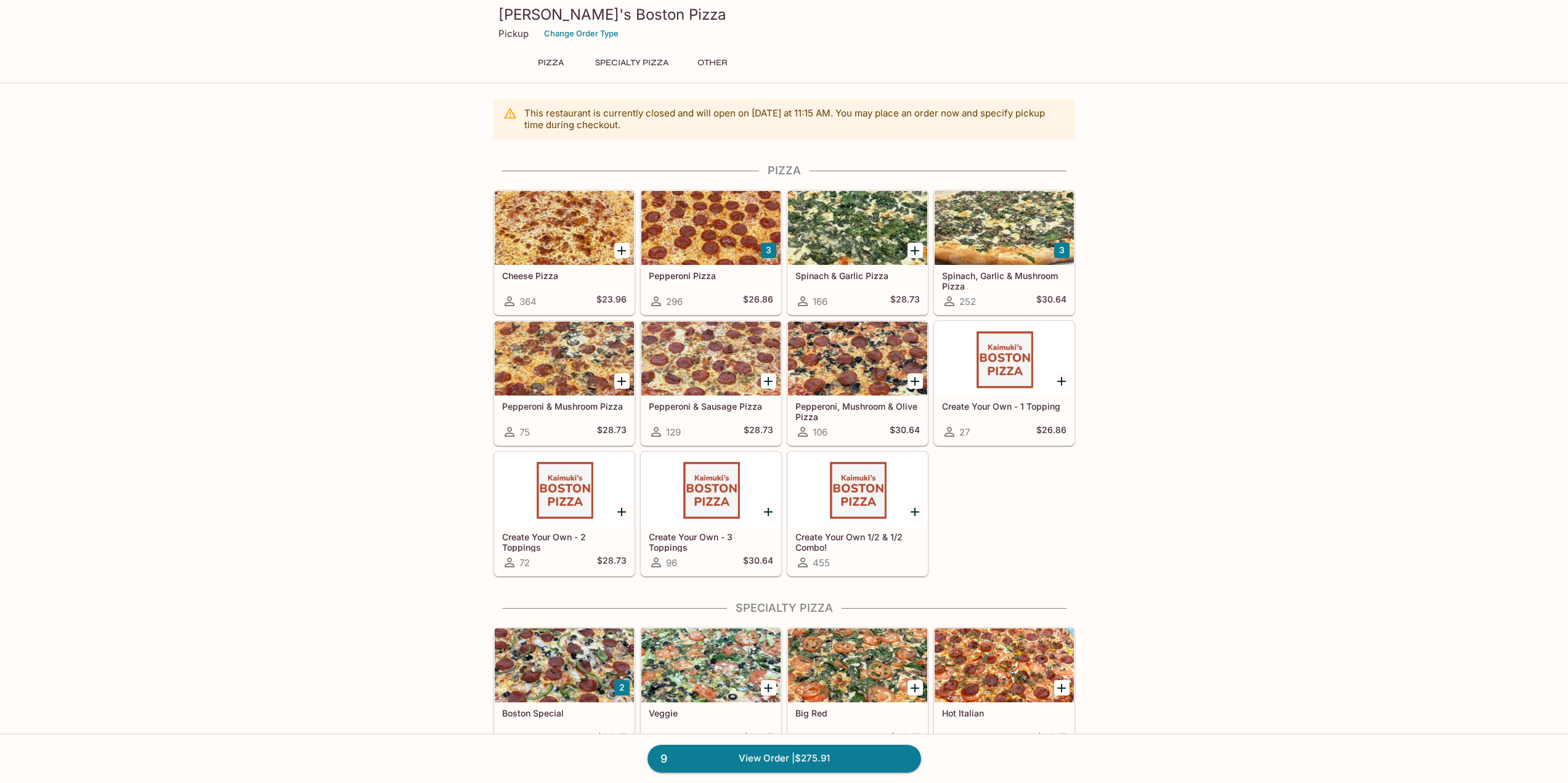
scroll to position [599, 0]
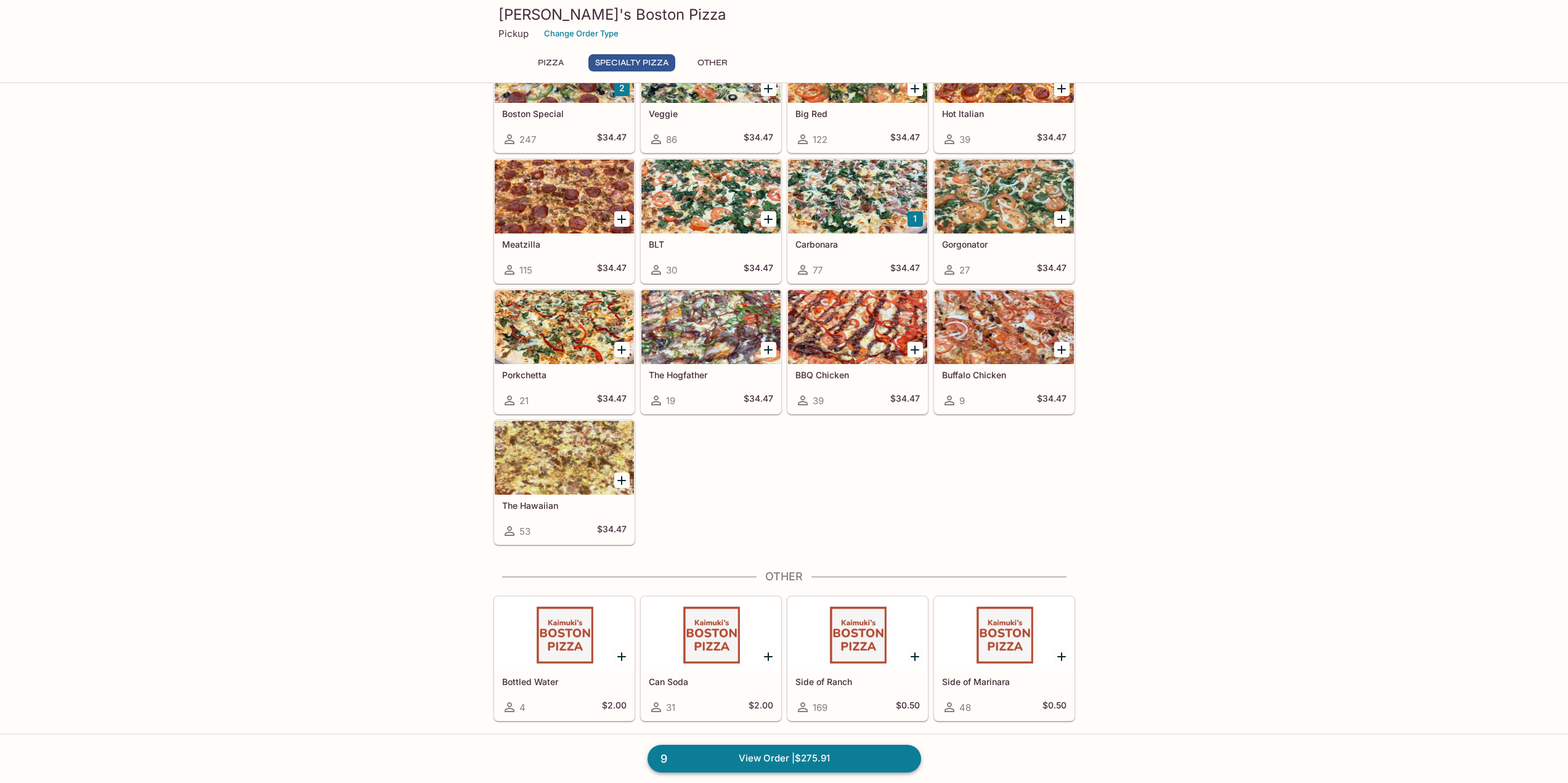
click at [798, 758] on link "9 View Order | $275.91" at bounding box center [784, 758] width 273 height 27
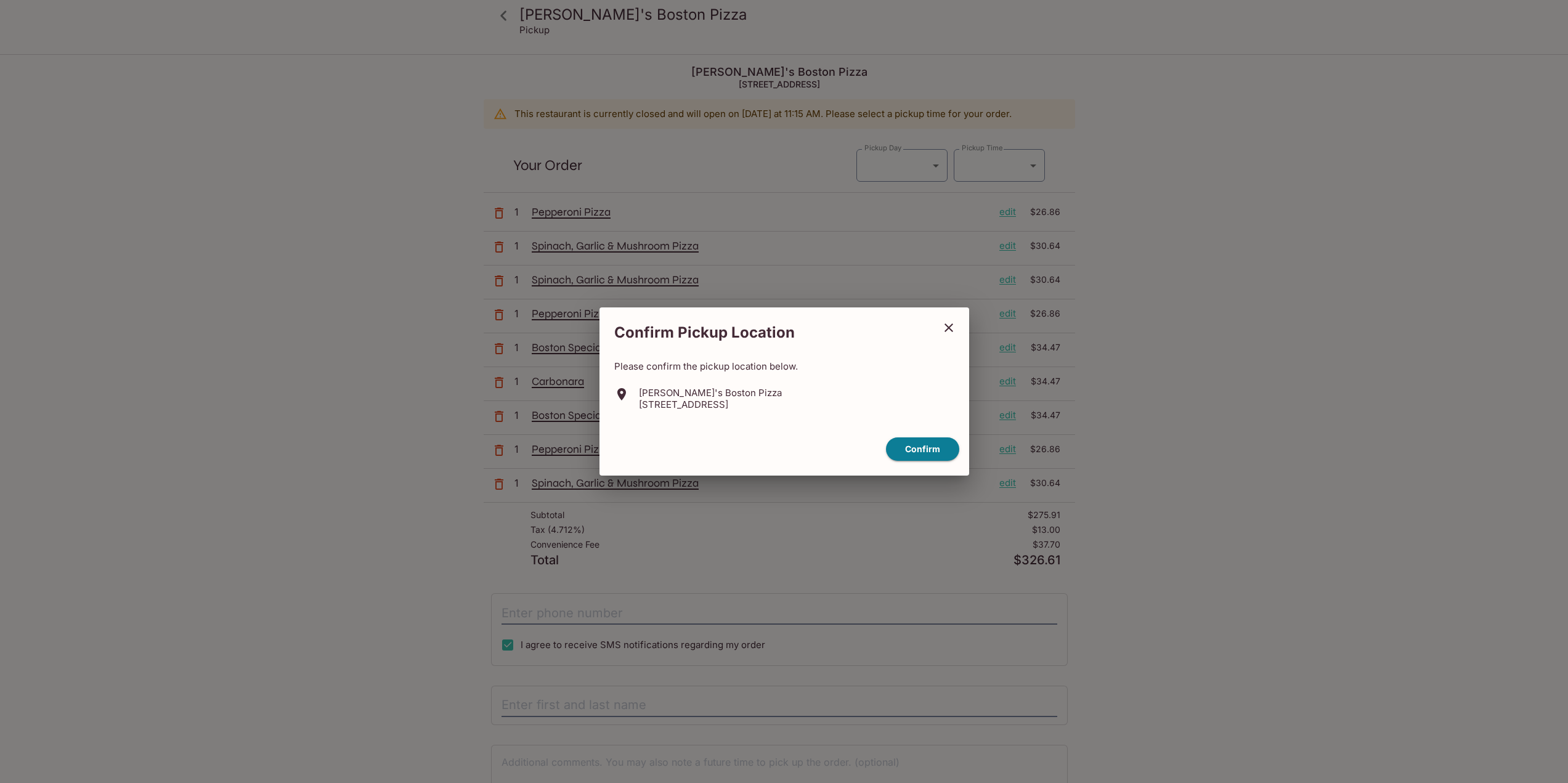
type input "[DATE]"
click at [929, 447] on button "Confirm" at bounding box center [926, 449] width 73 height 24
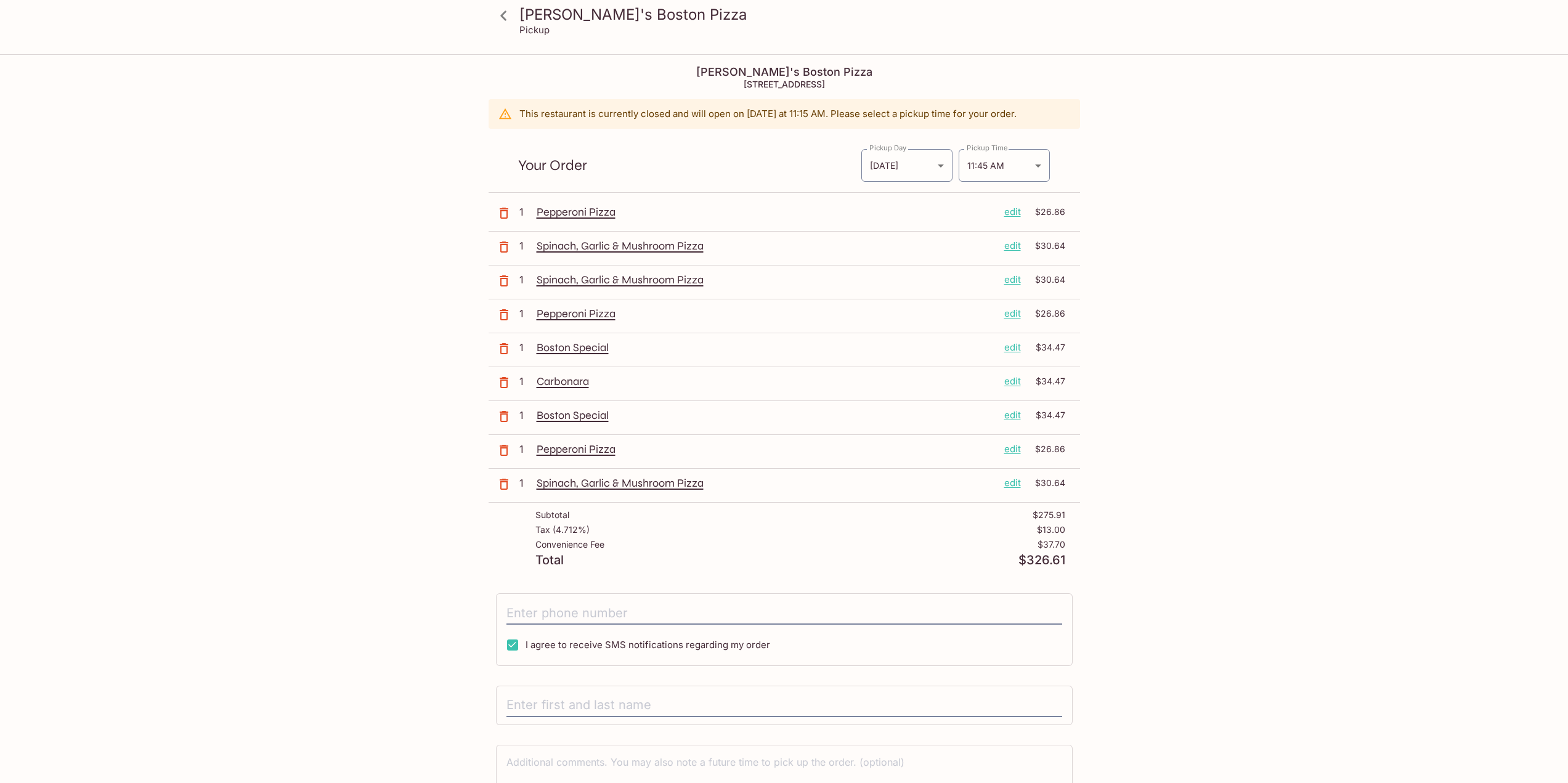
click at [501, 383] on icon "button" at bounding box center [504, 382] width 9 height 11
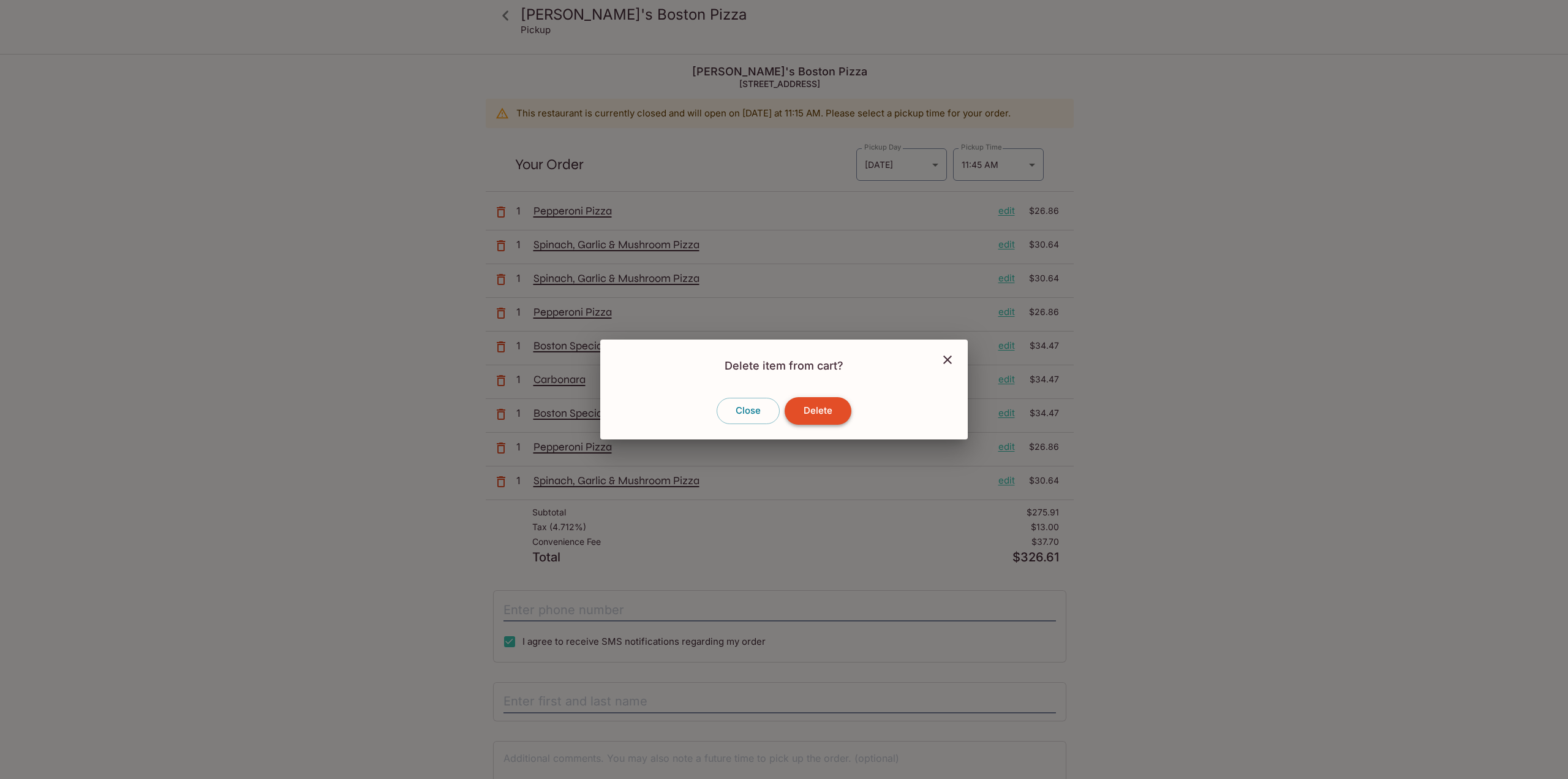
click at [820, 402] on button "Delete" at bounding box center [818, 410] width 66 height 27
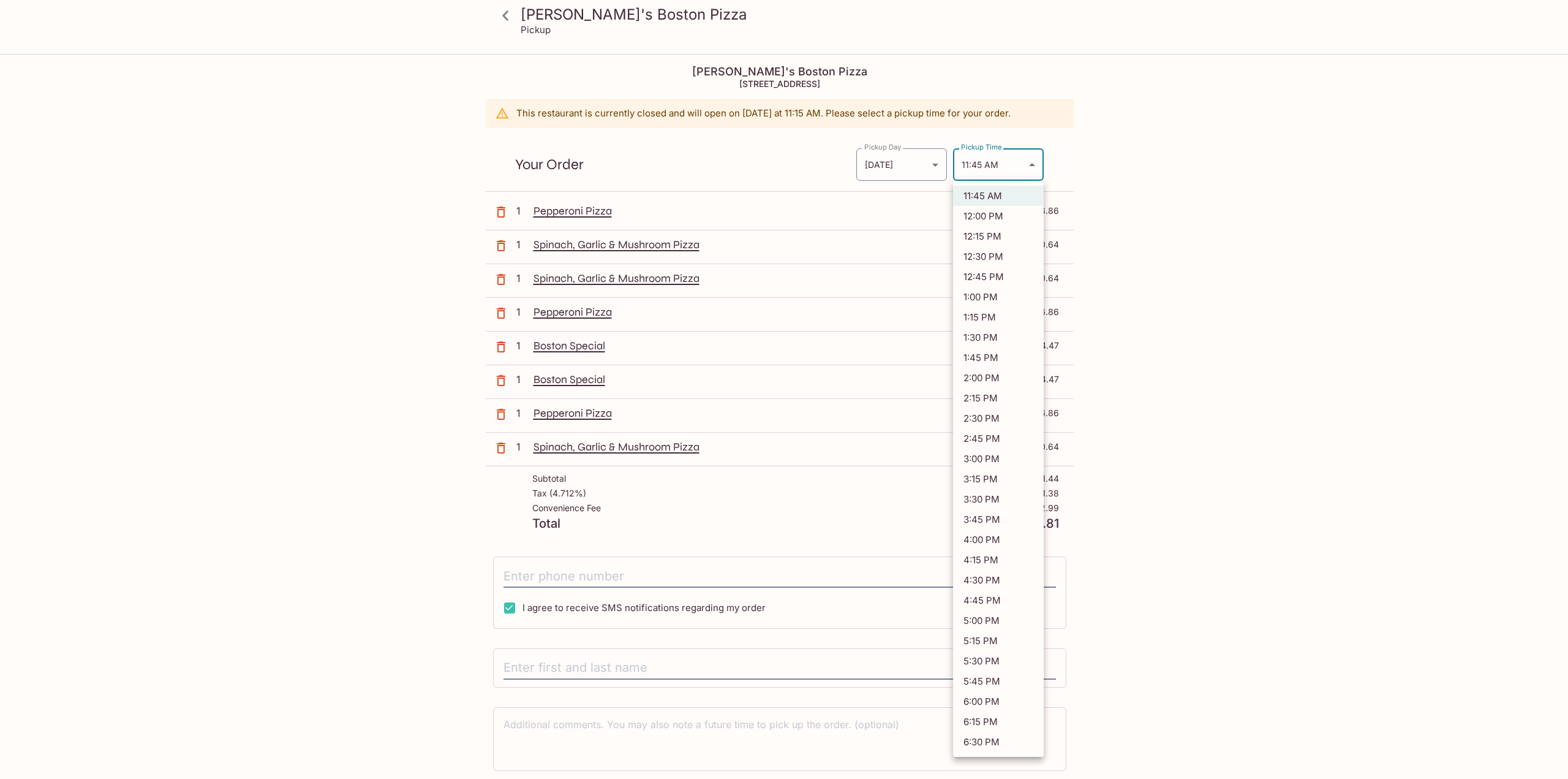
click at [1010, 166] on body "[PERSON_NAME]'s Boston Pizza Pickup [PERSON_NAME]'s Boston Pizza [STREET_ADDRES…" at bounding box center [784, 445] width 1568 height 779
click at [989, 563] on li "4:15 PM" at bounding box center [998, 560] width 91 height 20
type input "[DATE]T02:15:00.000000Z"
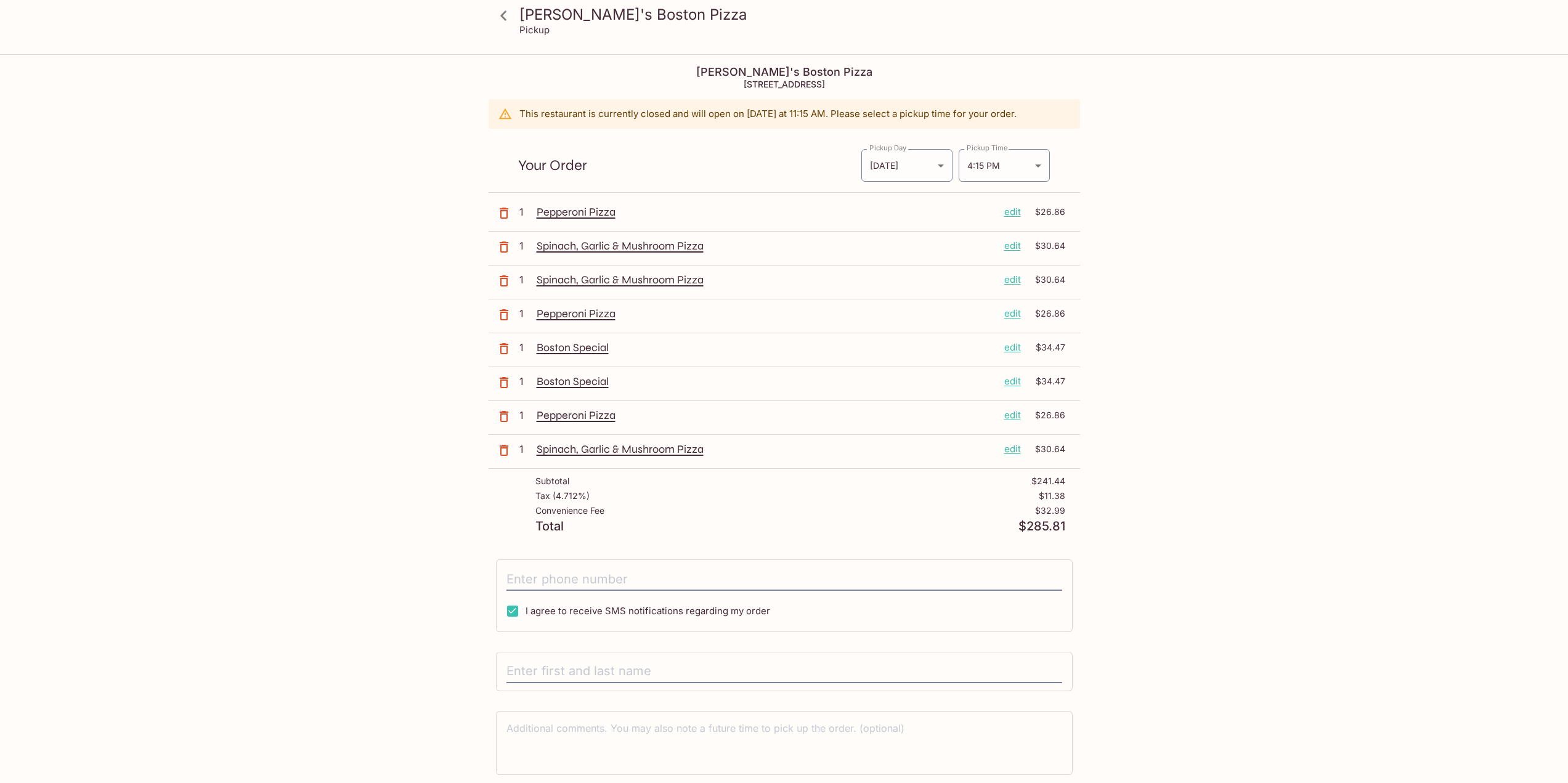
click at [1255, 459] on div "[PERSON_NAME]'s Boston Pizza Pickup [PERSON_NAME]'s Boston Pizza [STREET_ADDRES…" at bounding box center [784, 447] width 1568 height 783
click at [1252, 262] on div "[PERSON_NAME]'s Boston Pizza Pickup [PERSON_NAME]'s Boston Pizza [STREET_ADDRES…" at bounding box center [784, 447] width 1568 height 783
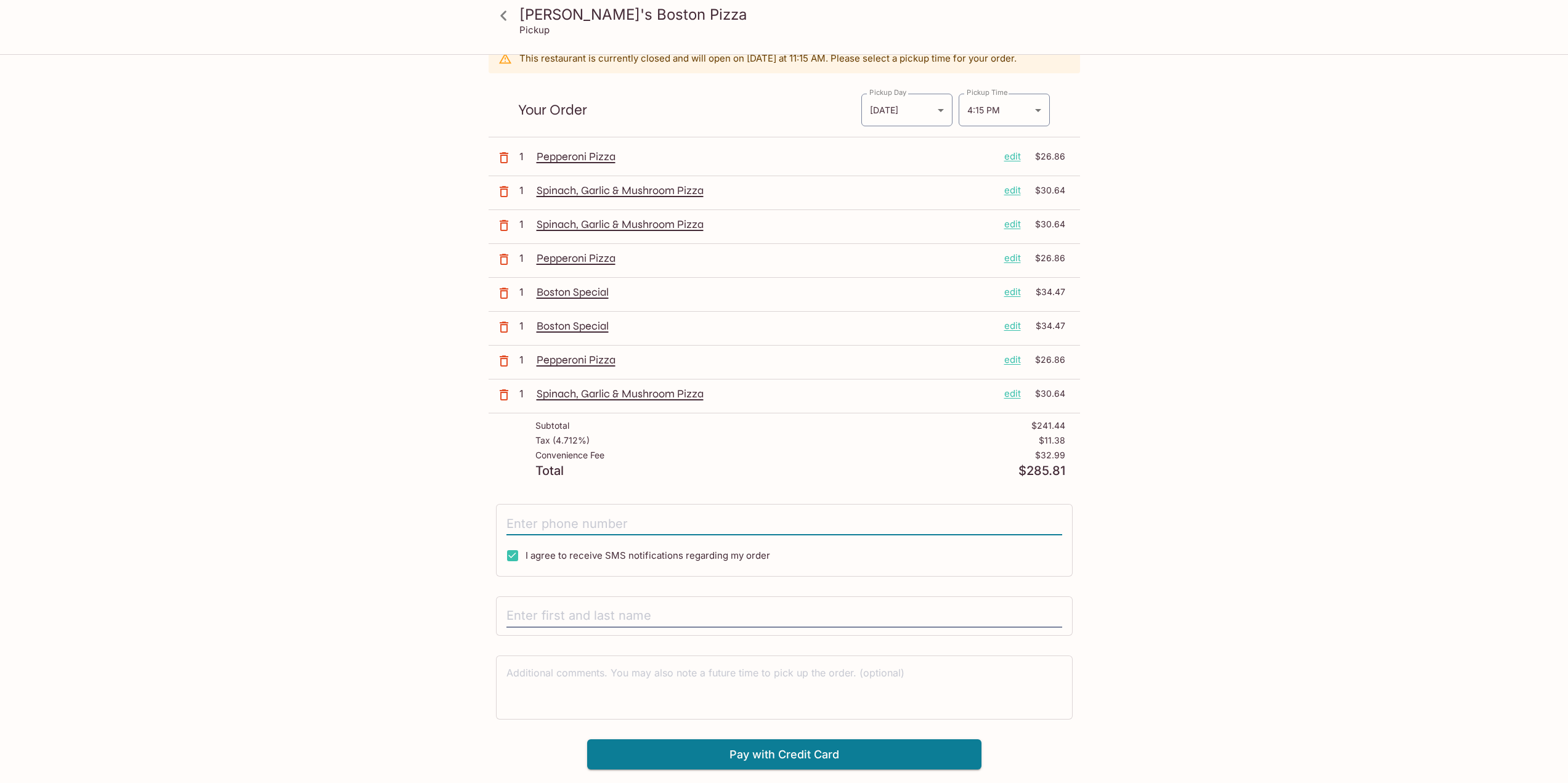
click at [656, 521] on input "tel" at bounding box center [784, 524] width 555 height 24
type input "[PHONE_NUMBER]"
click at [647, 623] on input "text" at bounding box center [784, 616] width 555 height 24
type input "N"
type input "[PERSON_NAME]"
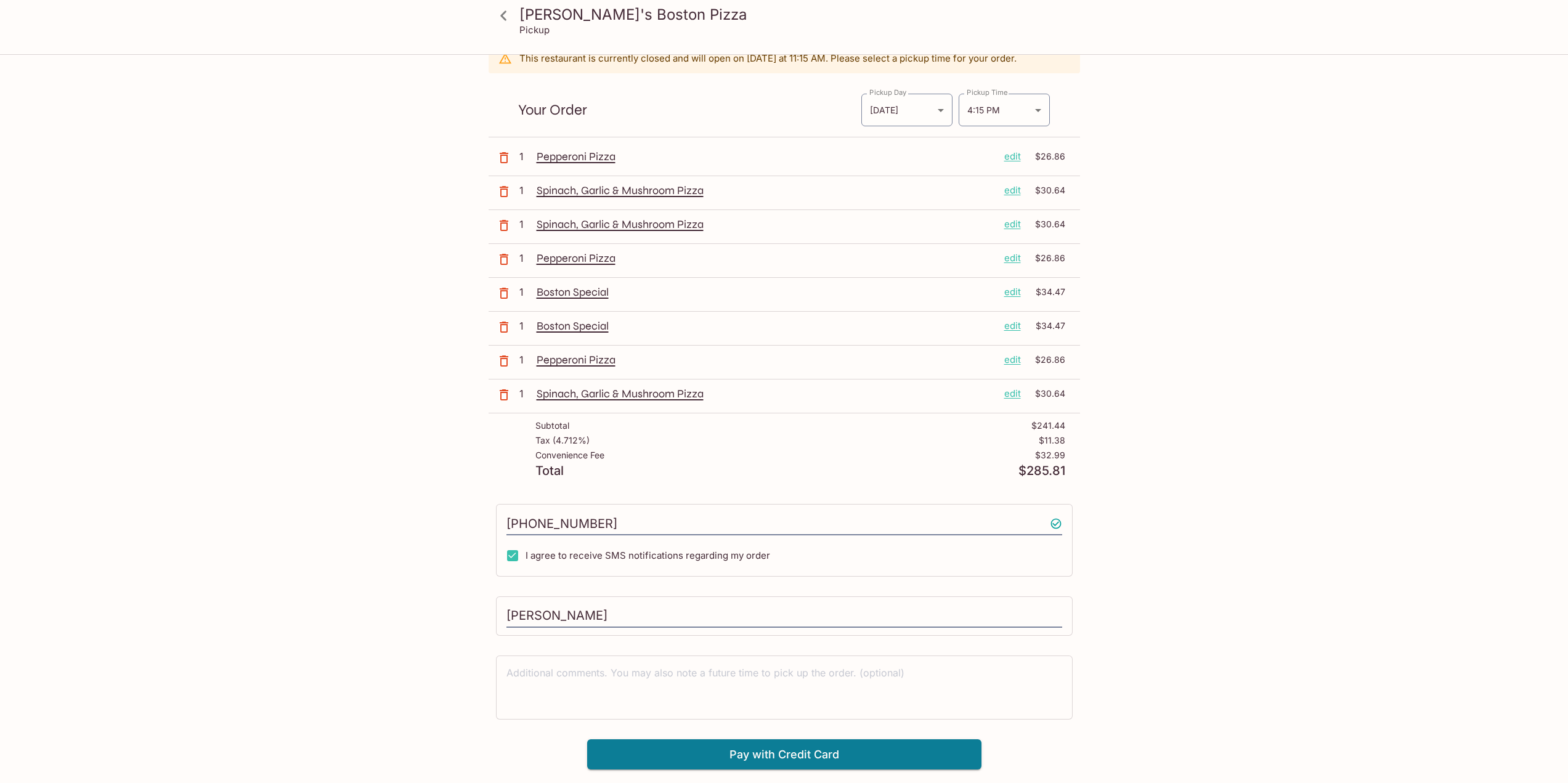
click at [1257, 503] on div "[PERSON_NAME]'s Boston Pizza Pickup [PERSON_NAME]'s Boston Pizza [STREET_ADDRES…" at bounding box center [784, 391] width 1568 height 783
click at [859, 686] on textarea at bounding box center [784, 687] width 555 height 42
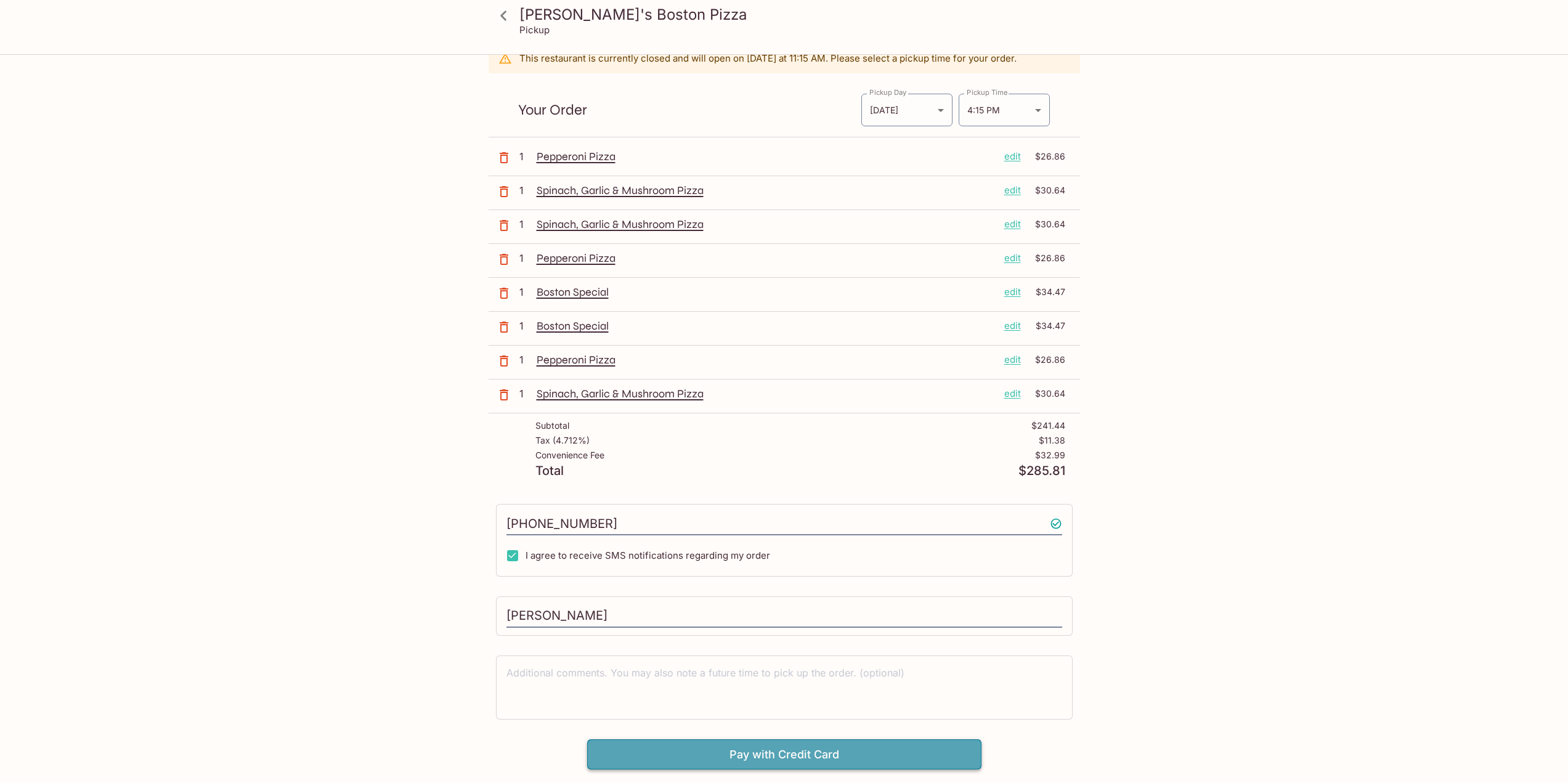
click at [806, 756] on button "Pay with Credit Card" at bounding box center [784, 754] width 394 height 31
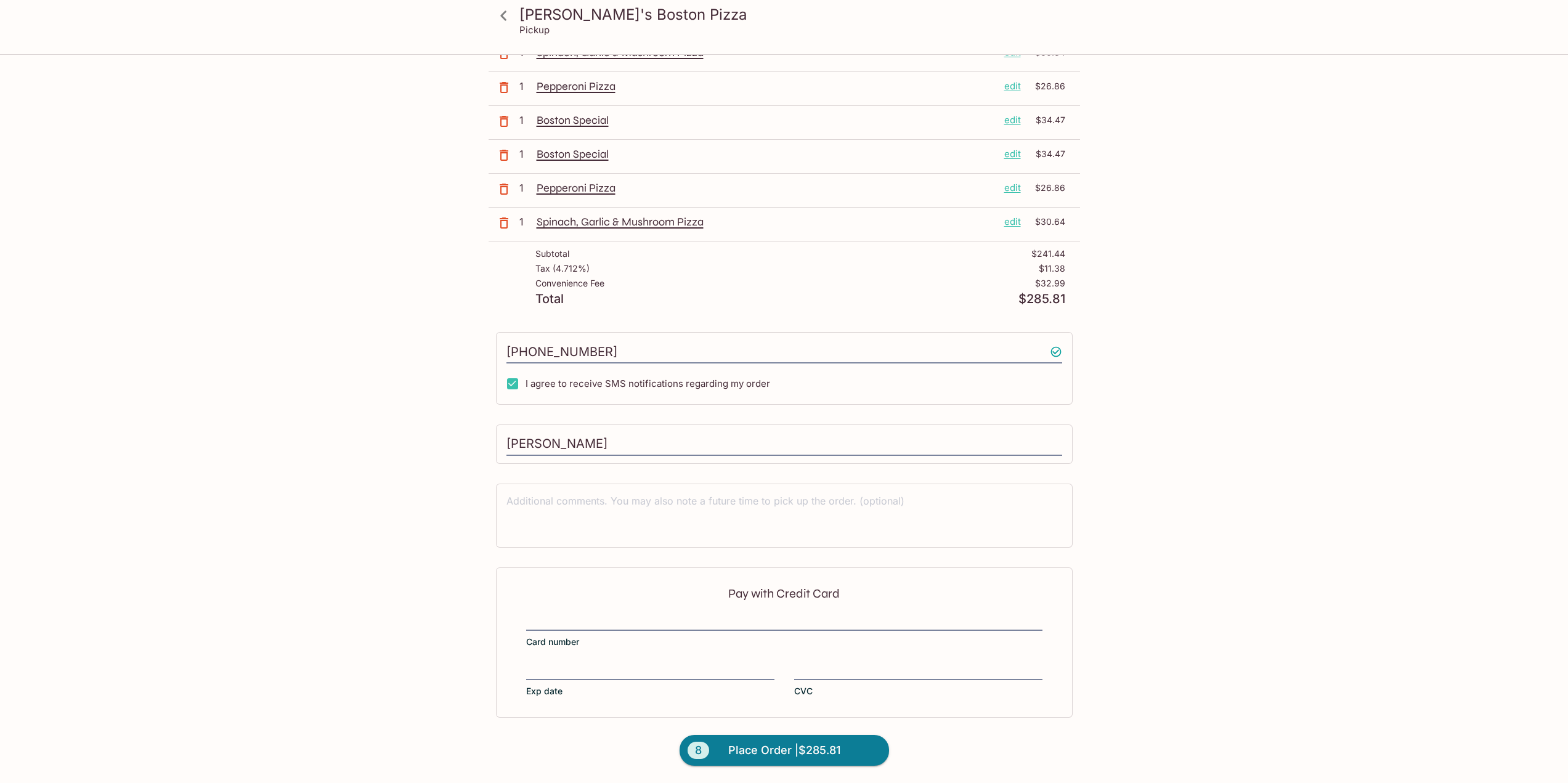
click at [708, 602] on div "Pay with Credit Card Card number Exp date CVC" at bounding box center [784, 642] width 577 height 150
click at [581, 661] on div "Pay with Credit Card Card number Exp date CVC" at bounding box center [784, 642] width 577 height 150
click at [850, 742] on button "8 Place Order | $285.81" at bounding box center [784, 750] width 210 height 31
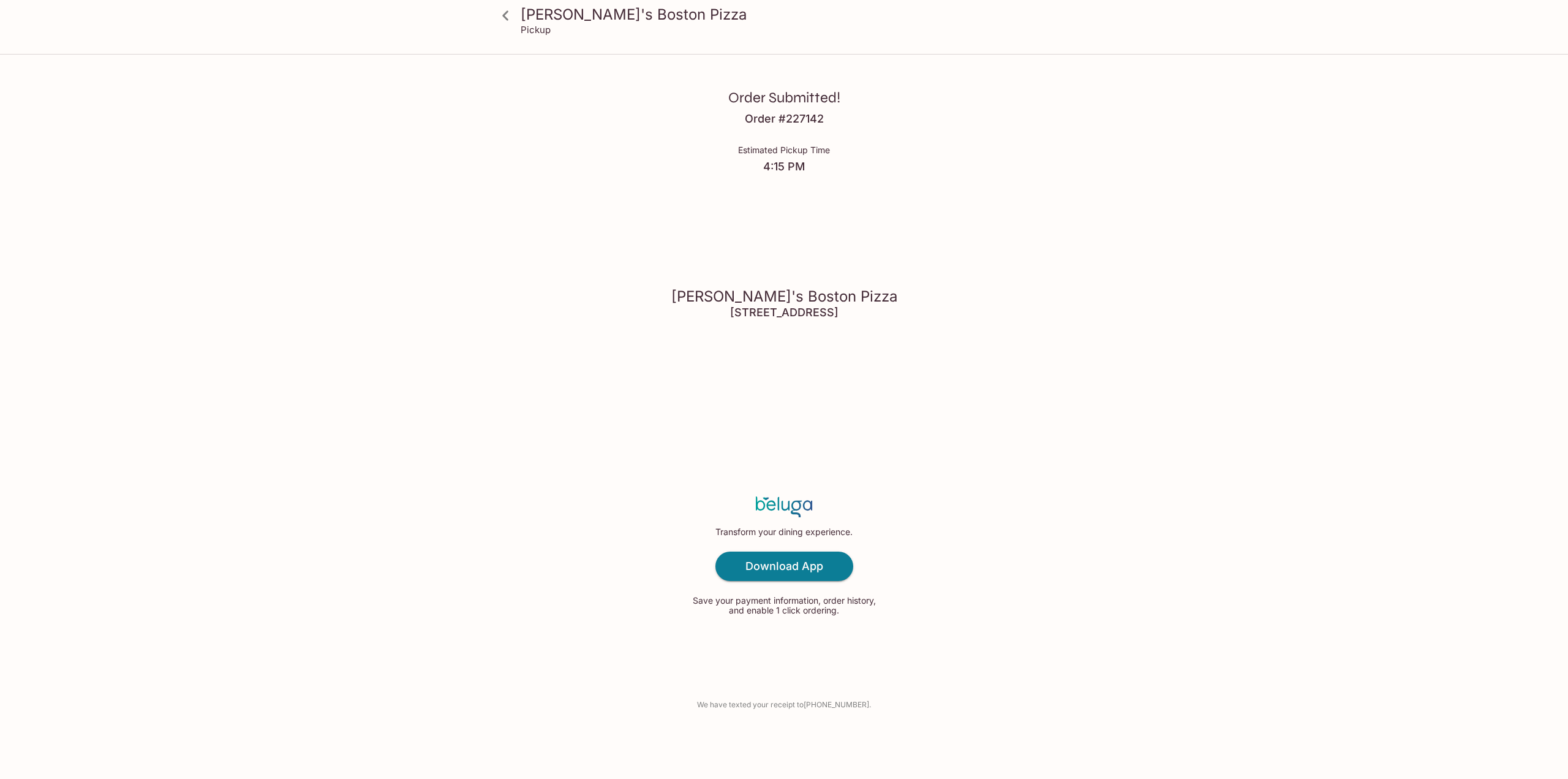
click at [1268, 220] on div "[PERSON_NAME]'s Boston Pizza Pickup Order Submitted! Order # 227142 Estimated P…" at bounding box center [784, 389] width 1568 height 779
